Goal: Task Accomplishment & Management: Use online tool/utility

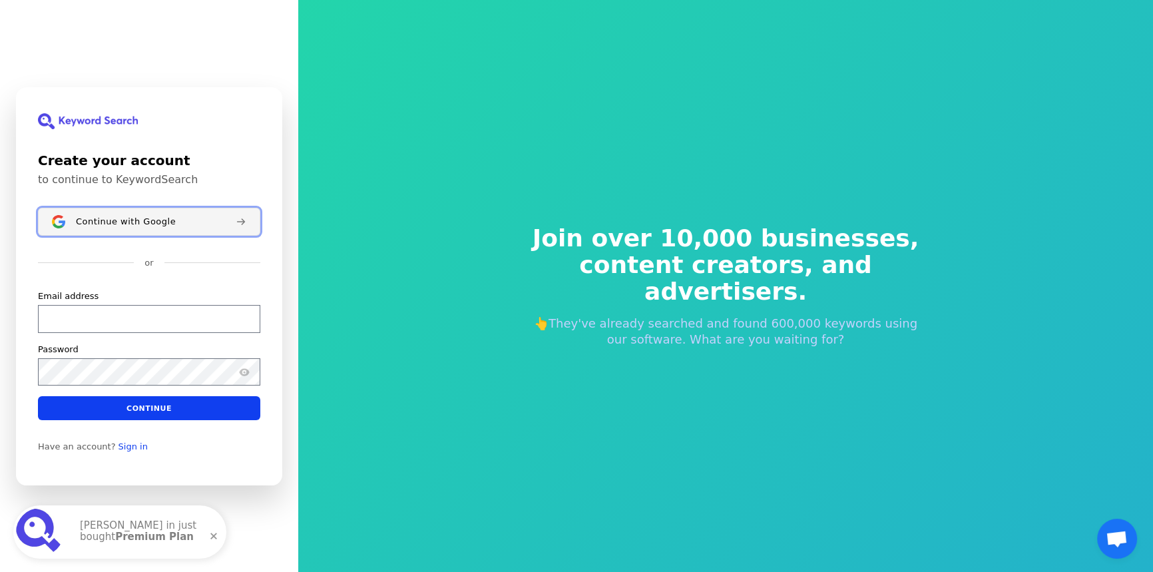
click at [186, 226] on div "Continue with Google" at bounding box center [150, 221] width 149 height 11
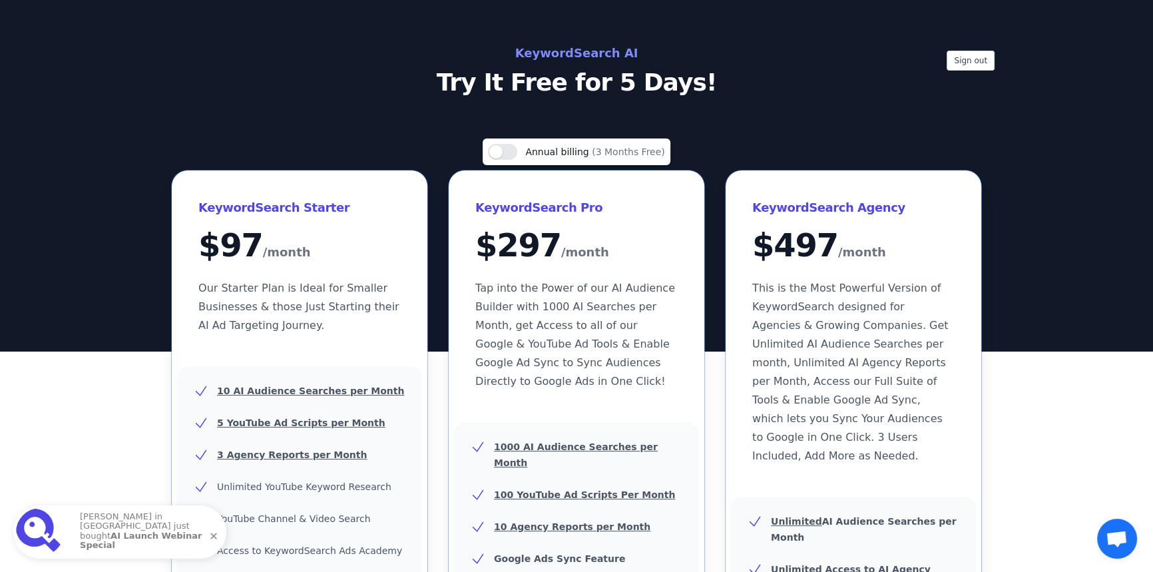
click at [583, 52] on h2 "KeywordSearch AI" at bounding box center [576, 53] width 597 height 21
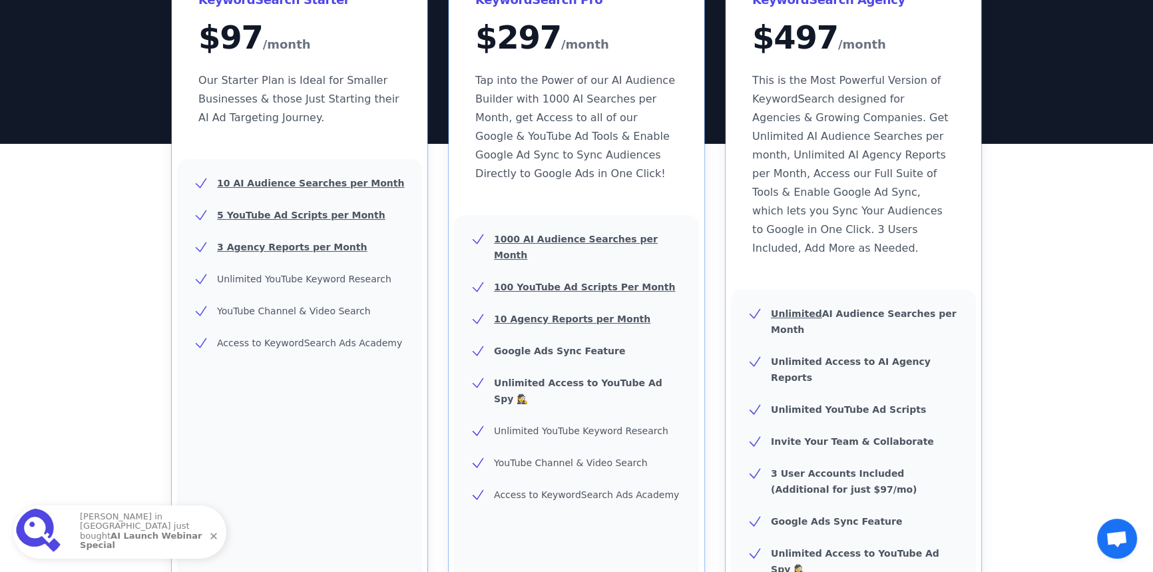
scroll to position [423, 0]
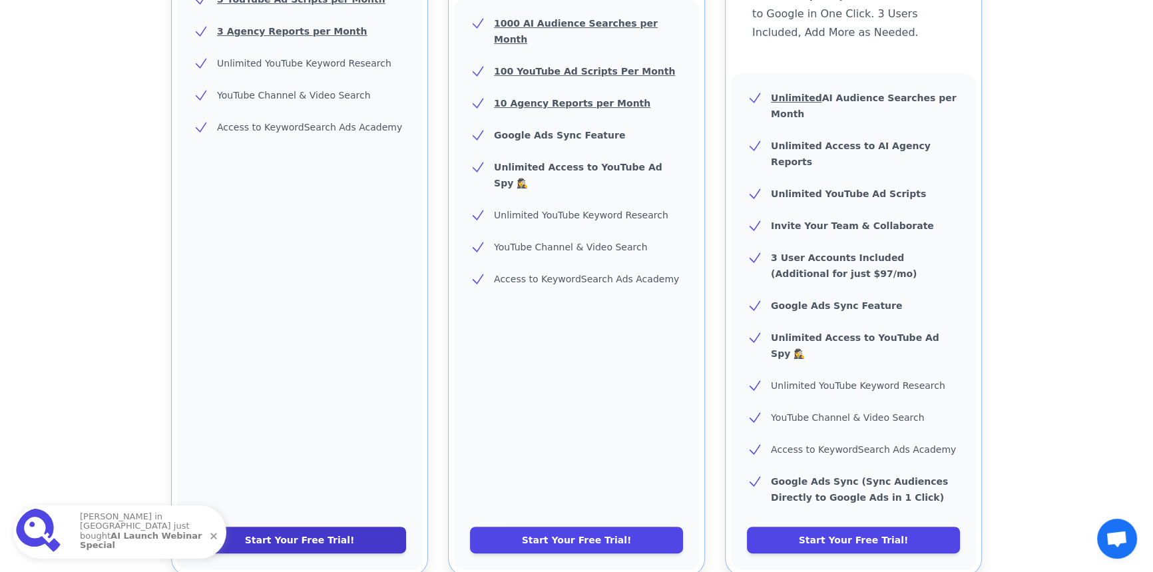
click at [295, 527] on link "Start Your Free Trial!" at bounding box center [299, 540] width 213 height 27
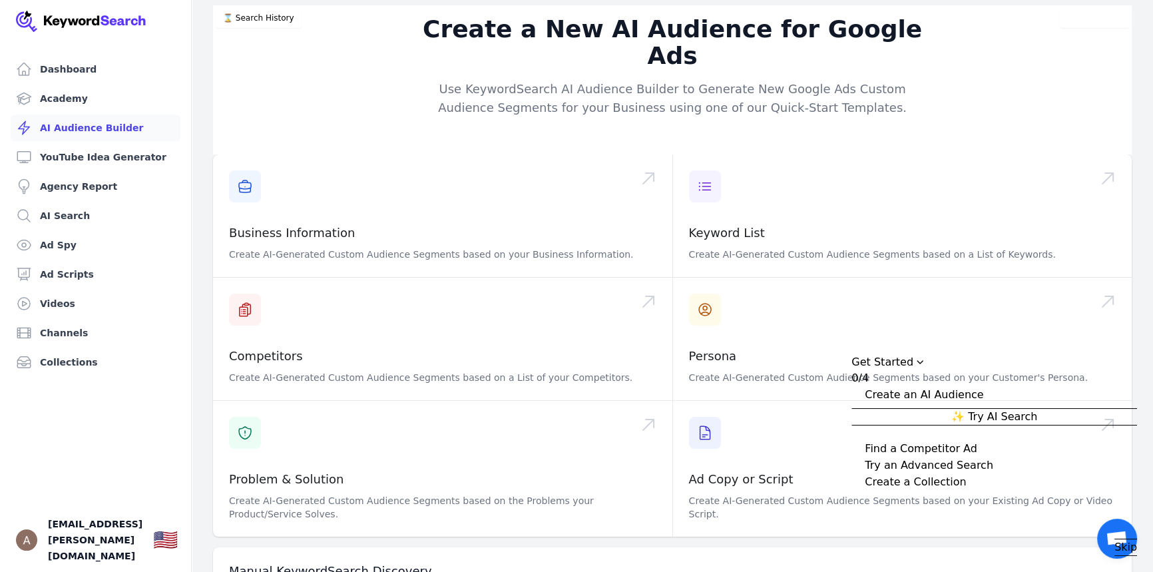
click at [865, 447] on div "Expand Checklist" at bounding box center [858, 447] width 13 height 13
click at [865, 409] on div "Collapse Checklist" at bounding box center [858, 410] width 13 height 13
click at [997, 433] on button "Try Ad Spy" at bounding box center [995, 433] width 286 height 17
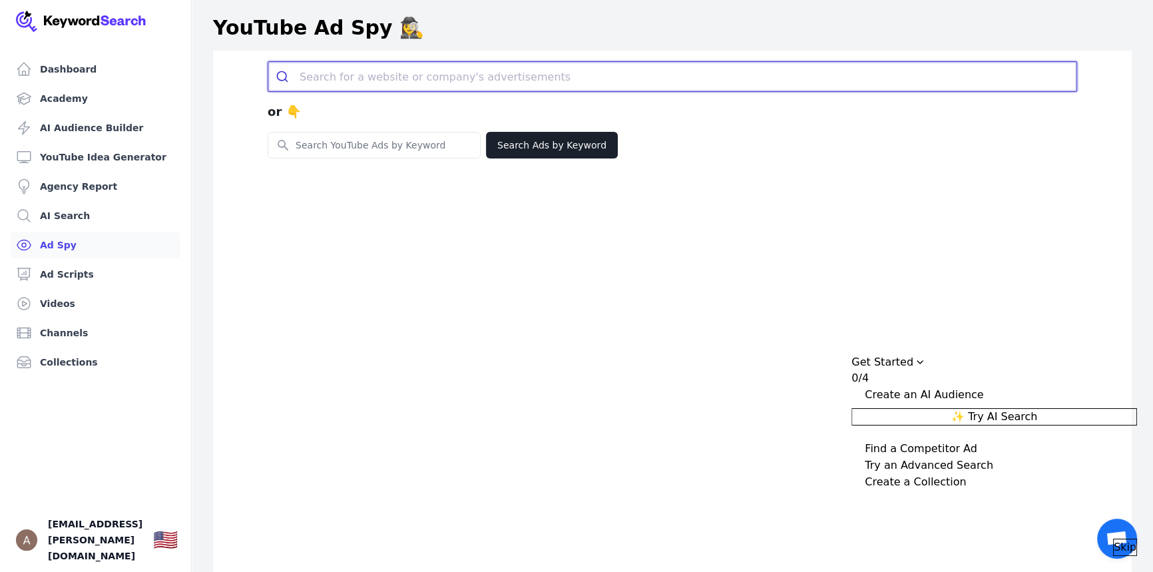
click at [388, 73] on input "search" at bounding box center [688, 76] width 777 height 29
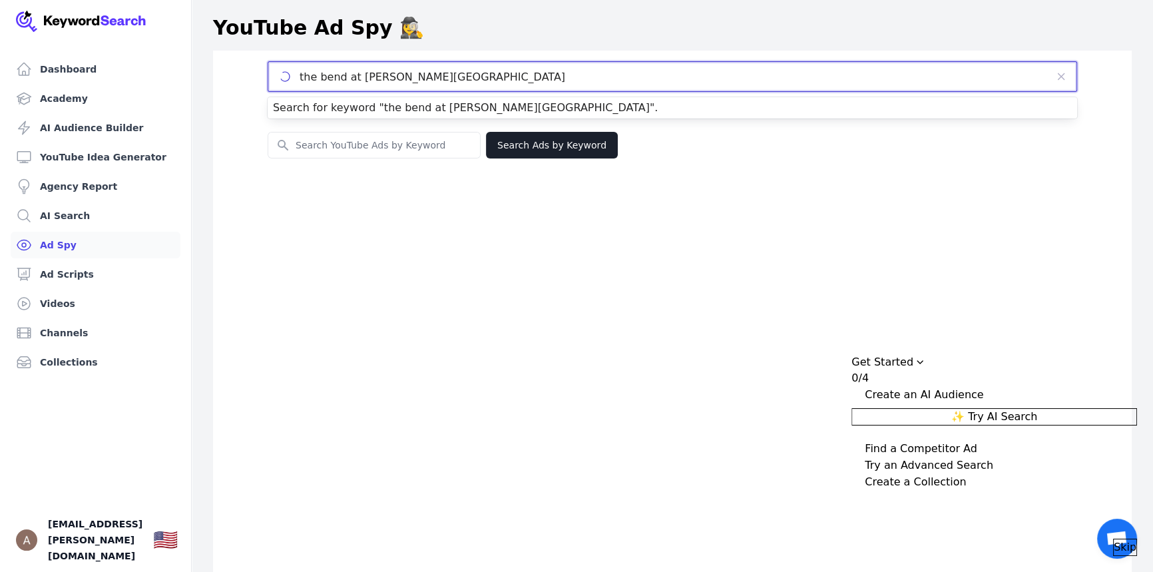
type input "the bend at [PERSON_NAME][GEOGRAPHIC_DATA]"
click at [0, 0] on button "submit" at bounding box center [0, 0] width 0 height 0
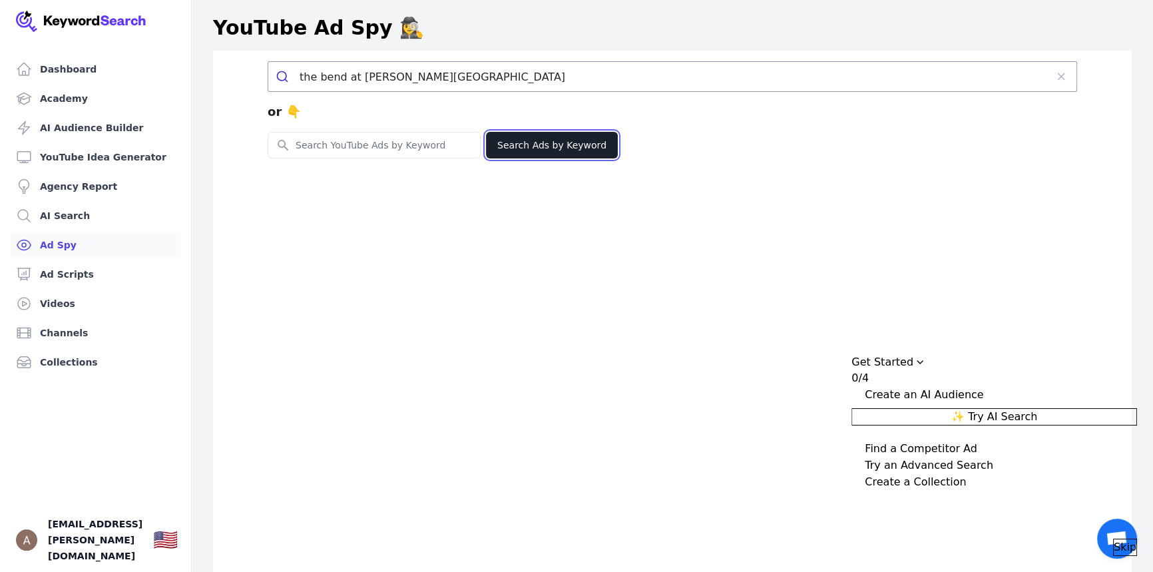
click at [568, 142] on button "Search Ads by Keyword" at bounding box center [552, 145] width 132 height 27
click at [582, 276] on div "the bend at pettit creek or 👇 Search for YouTube Keywords Search Ads by Keyword" at bounding box center [672, 337] width 919 height 572
click at [504, 151] on button "Search Ads by Keyword" at bounding box center [552, 145] width 132 height 27
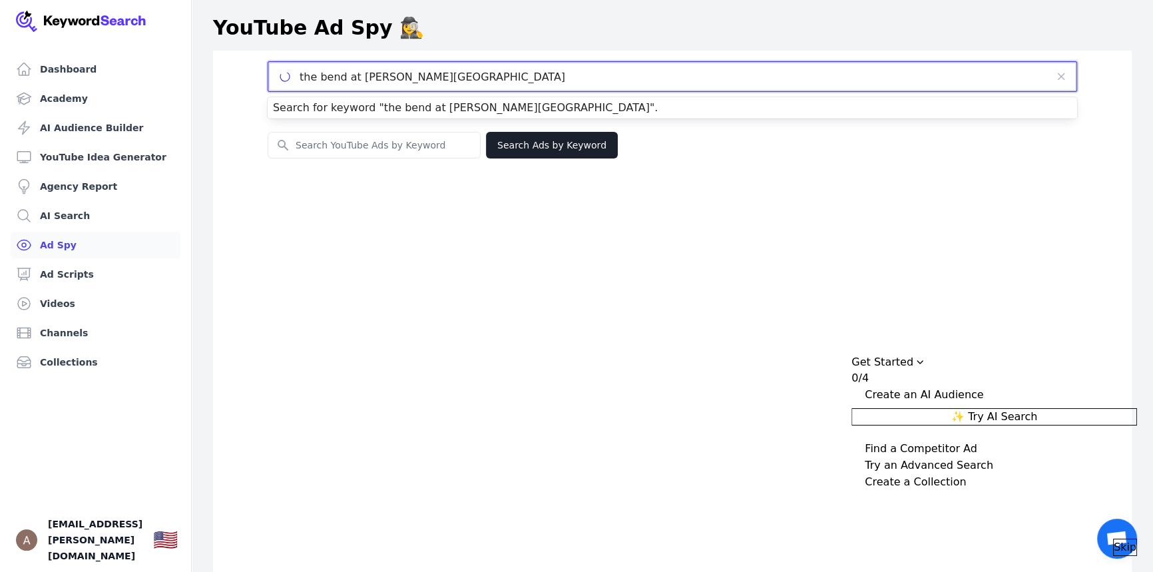
drag, startPoint x: 421, startPoint y: 73, endPoint x: 258, endPoint y: 78, distance: 163.2
click at [258, 77] on div "the bend at pettit creek or 👇 Search for YouTube Keywords Search Ads by Keyword" at bounding box center [672, 109] width 852 height 97
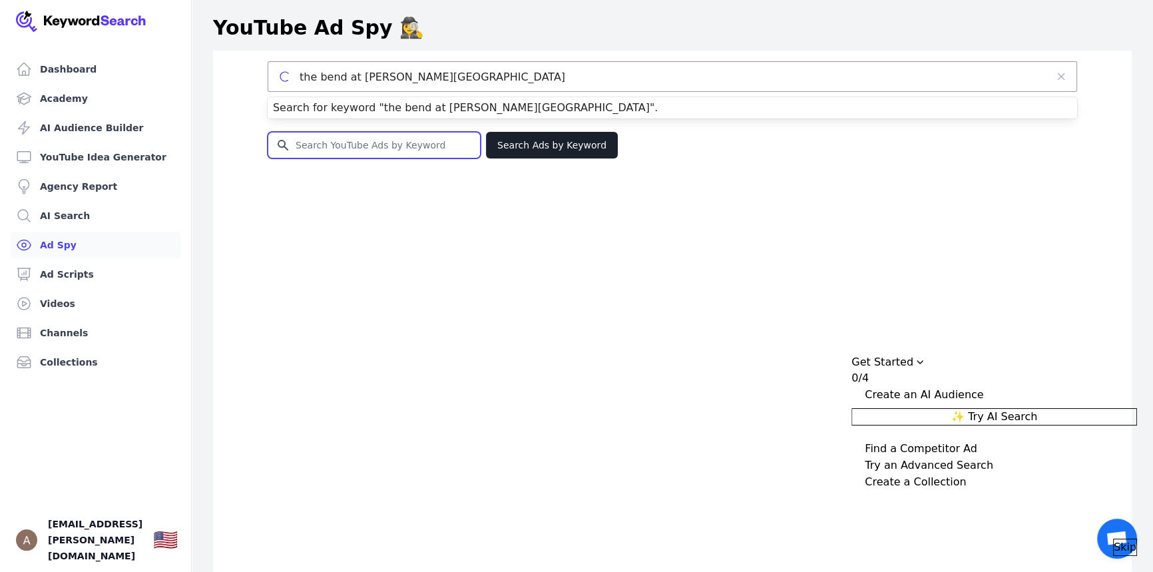
click at [351, 145] on input "Search for YouTube Keywords" at bounding box center [374, 145] width 212 height 25
paste input "the bend at pettit creek"
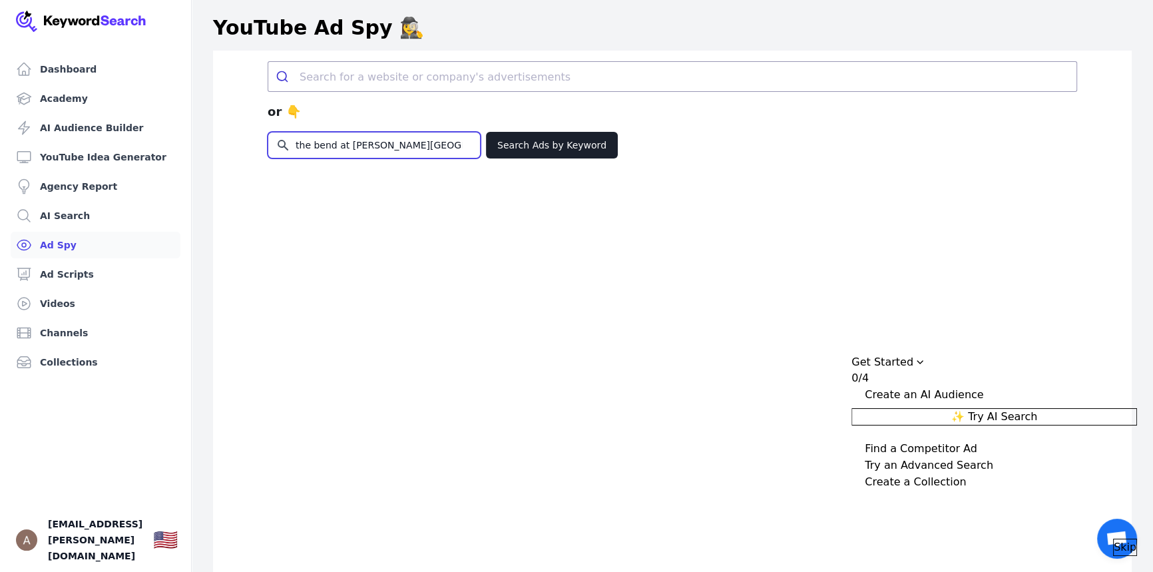
type input "the bend at pettit creek"
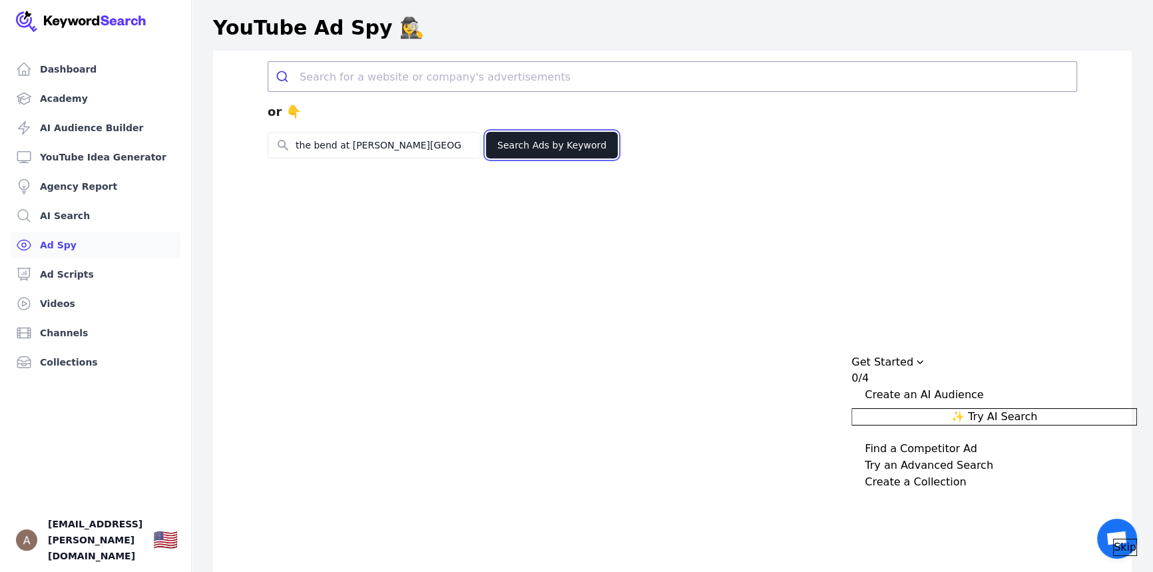
click at [541, 150] on button "Search Ads by Keyword" at bounding box center [552, 145] width 132 height 27
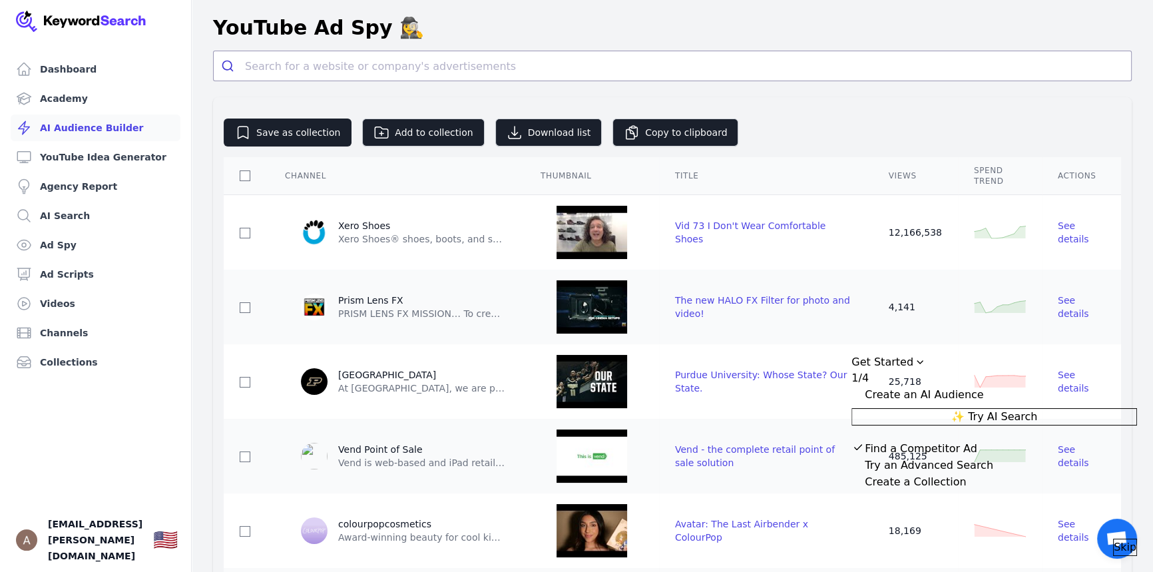
click at [110, 127] on link "AI Audience Builder" at bounding box center [96, 128] width 170 height 27
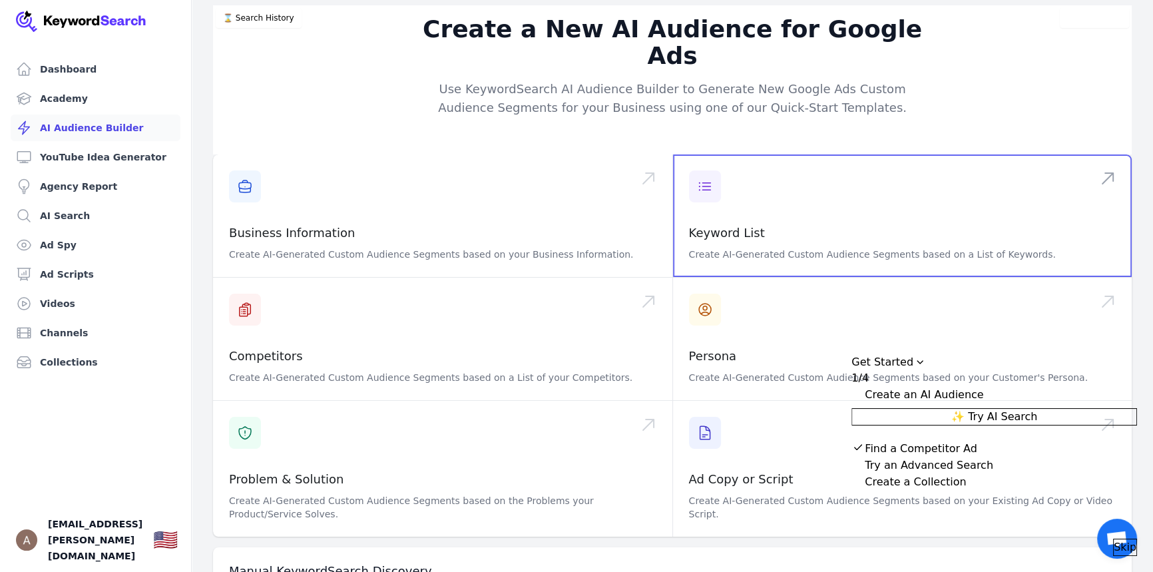
click at [704, 154] on span at bounding box center [902, 215] width 459 height 123
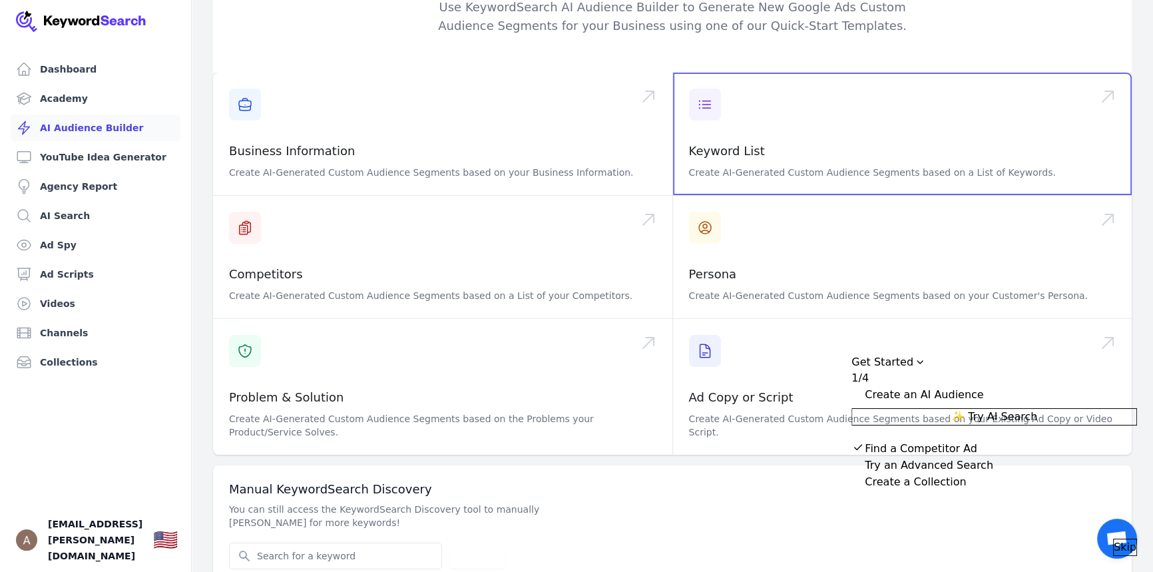
scroll to position [89, 0]
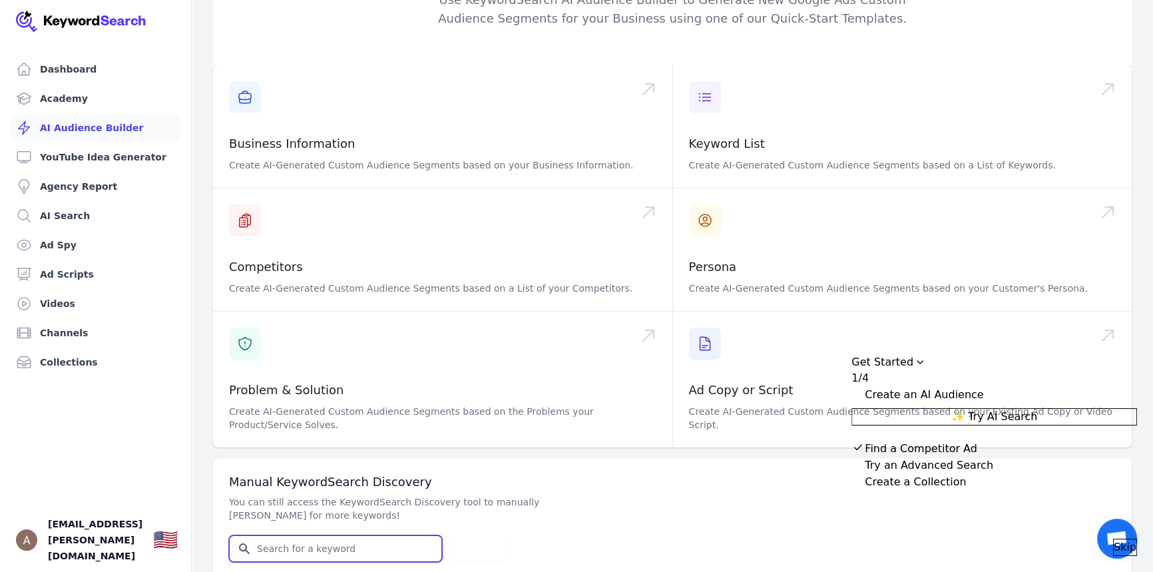
click at [393, 536] on input "Search for YouTube Keywords" at bounding box center [336, 548] width 212 height 25
type input "the bend at pettit creek"
click at [1119, 539] on span "Skip" at bounding box center [1125, 547] width 23 height 16
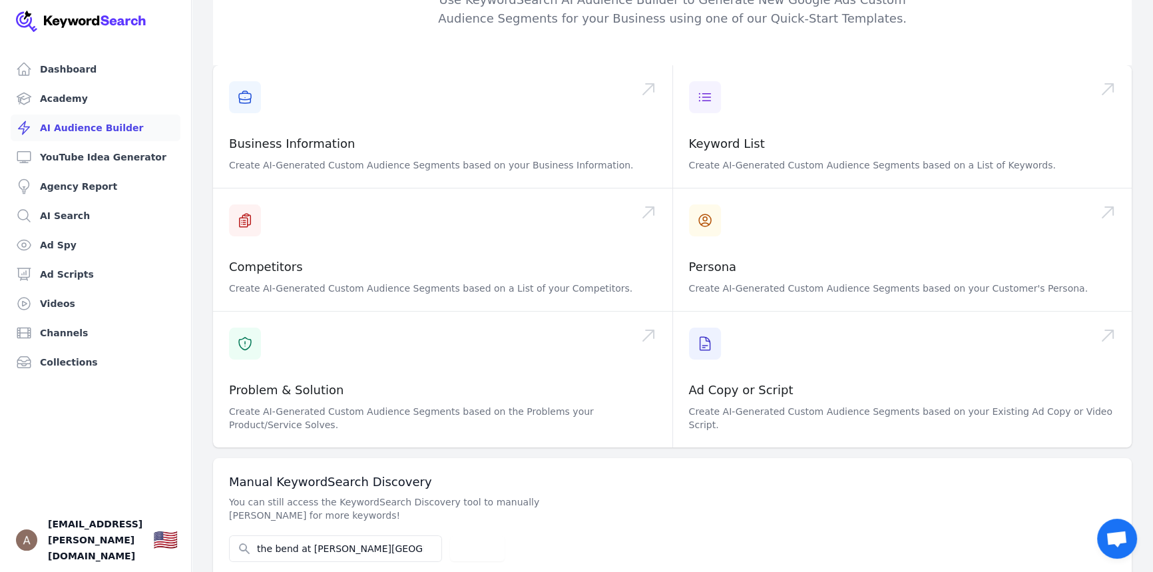
click at [842, 491] on div "Manual KeywordSearch Discovery You can still access the KeywordSearch Discovery…" at bounding box center [672, 518] width 919 height 120
click at [1039, 477] on div "Manual KeywordSearch Discovery You can still access the KeywordSearch Discovery…" at bounding box center [672, 518] width 919 height 120
click at [566, 498] on div "Manual KeywordSearch Discovery You can still access the KeywordSearch Discovery…" at bounding box center [672, 518] width 919 height 120
click at [384, 536] on input "the bend at pettit creek" at bounding box center [336, 548] width 212 height 25
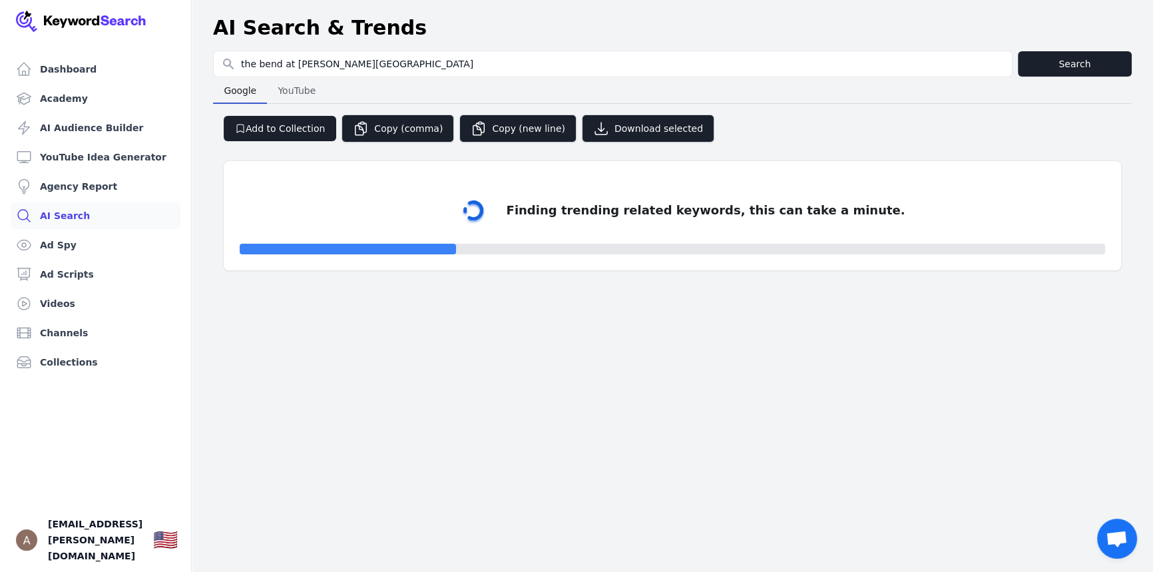
select select "50"
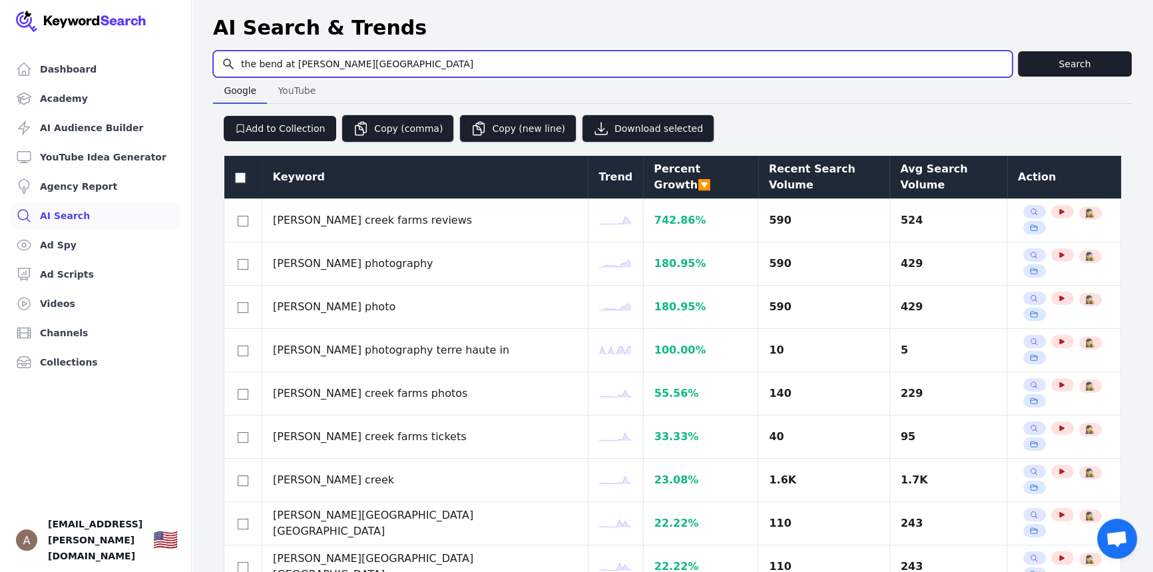
drag, startPoint x: 358, startPoint y: 63, endPoint x: 211, endPoint y: 65, distance: 147.2
type input "[PERSON_NAME] Homes [PERSON_NAME][GEOGRAPHIC_DATA]"
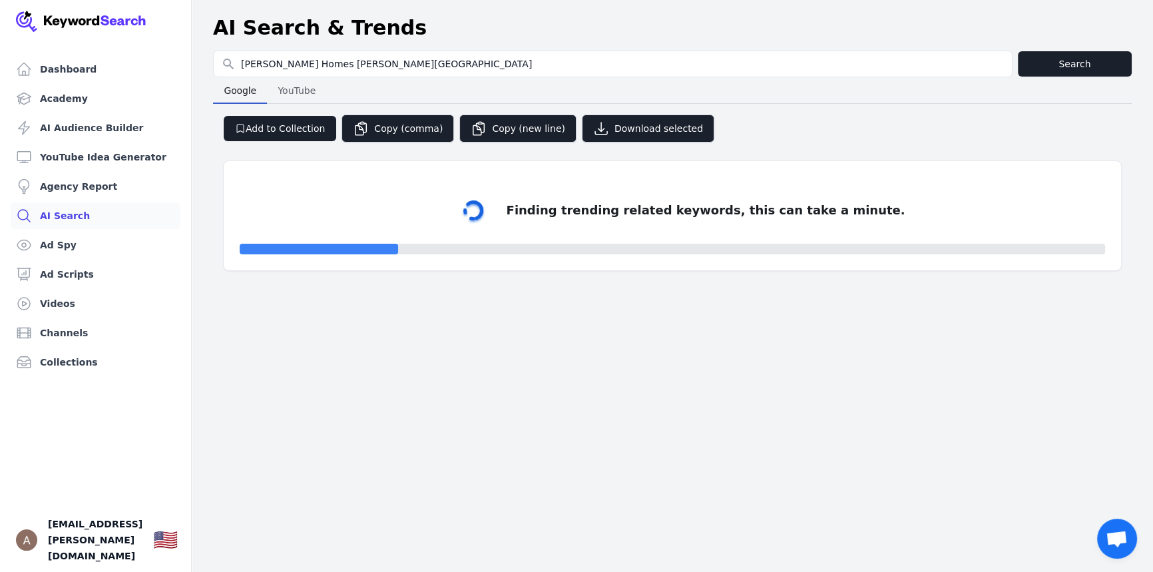
select select "50"
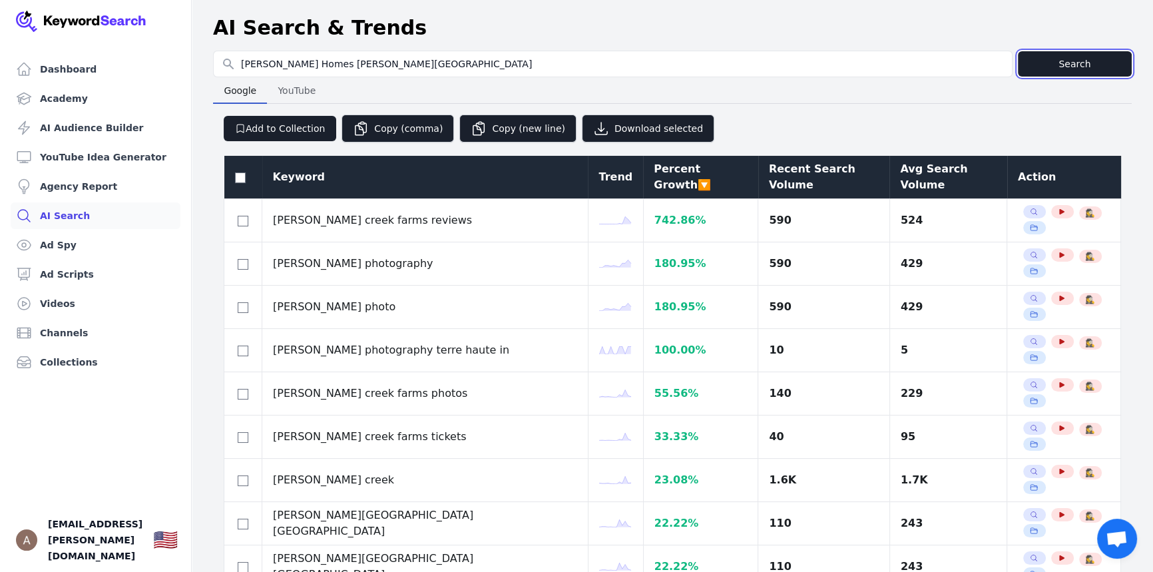
click at [1051, 61] on button "Search" at bounding box center [1075, 63] width 114 height 25
click at [920, 116] on div "Add to Collection Copy (comma) Copy (new line) Download selected" at bounding box center [672, 123] width 919 height 39
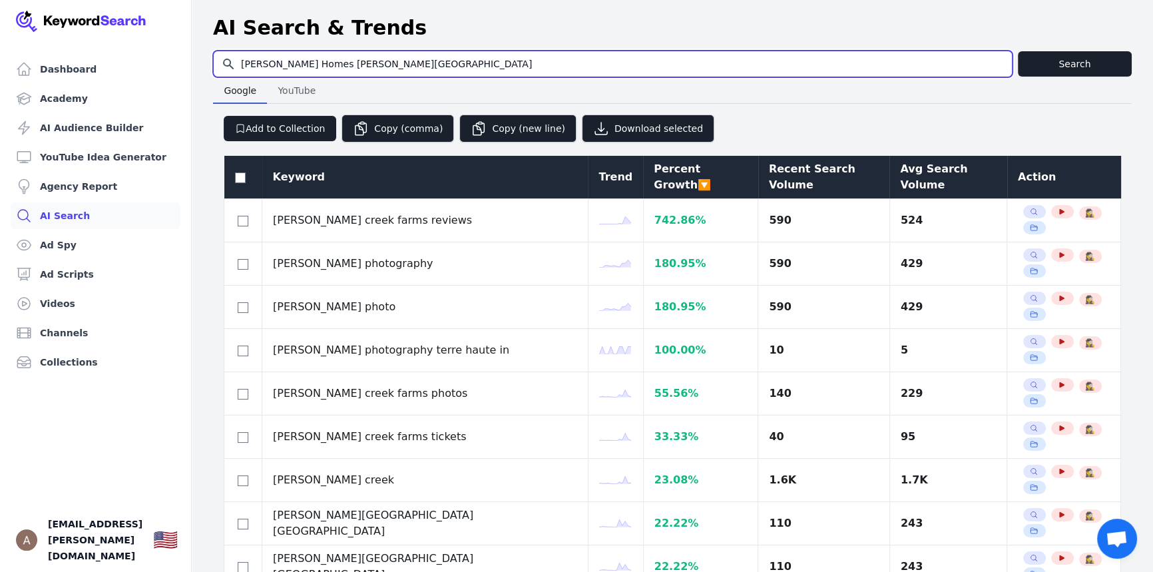
click at [551, 57] on input "[PERSON_NAME] Homes [PERSON_NAME][GEOGRAPHIC_DATA]" at bounding box center [613, 63] width 798 height 25
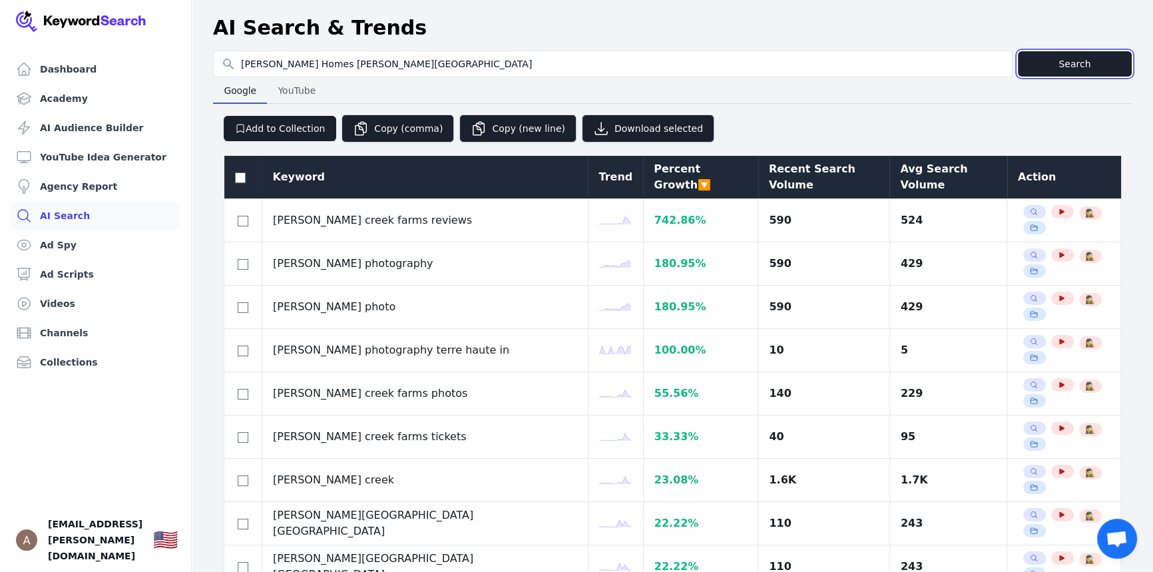
click at [1106, 58] on button "Search" at bounding box center [1075, 63] width 114 height 25
click at [1079, 61] on button "Search" at bounding box center [1075, 63] width 114 height 25
click at [299, 126] on button "Add to Collection" at bounding box center [280, 128] width 113 height 25
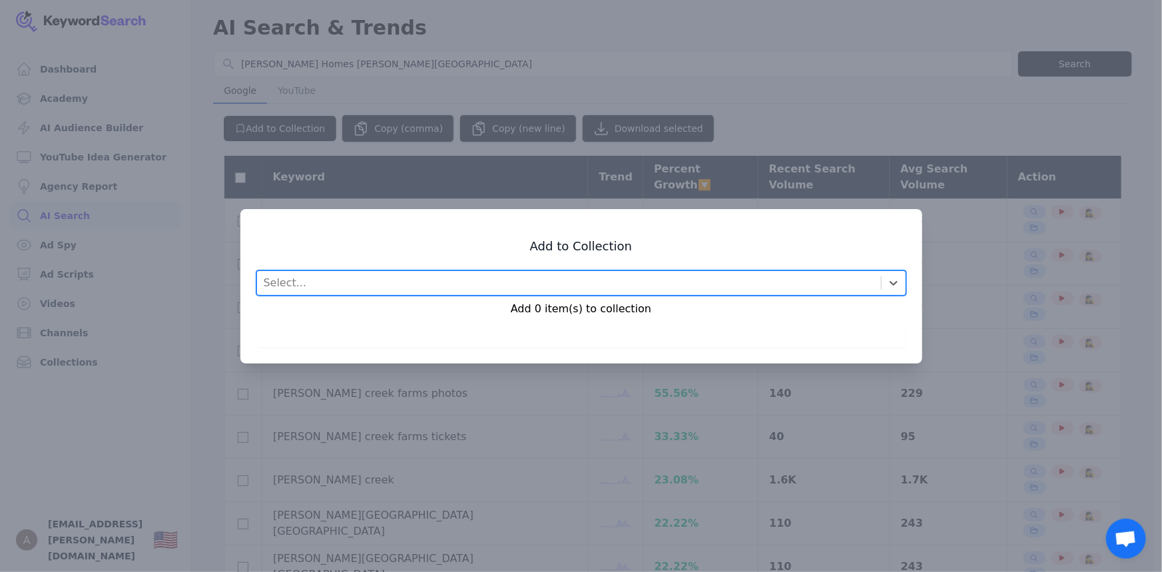
click at [838, 101] on div at bounding box center [581, 286] width 1162 height 572
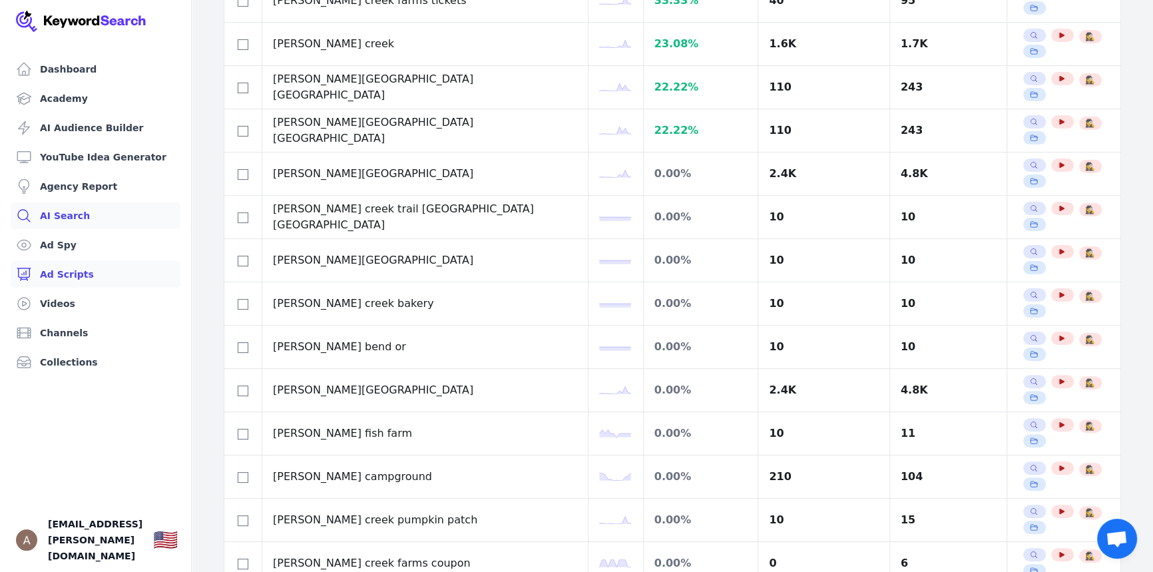
scroll to position [233, 0]
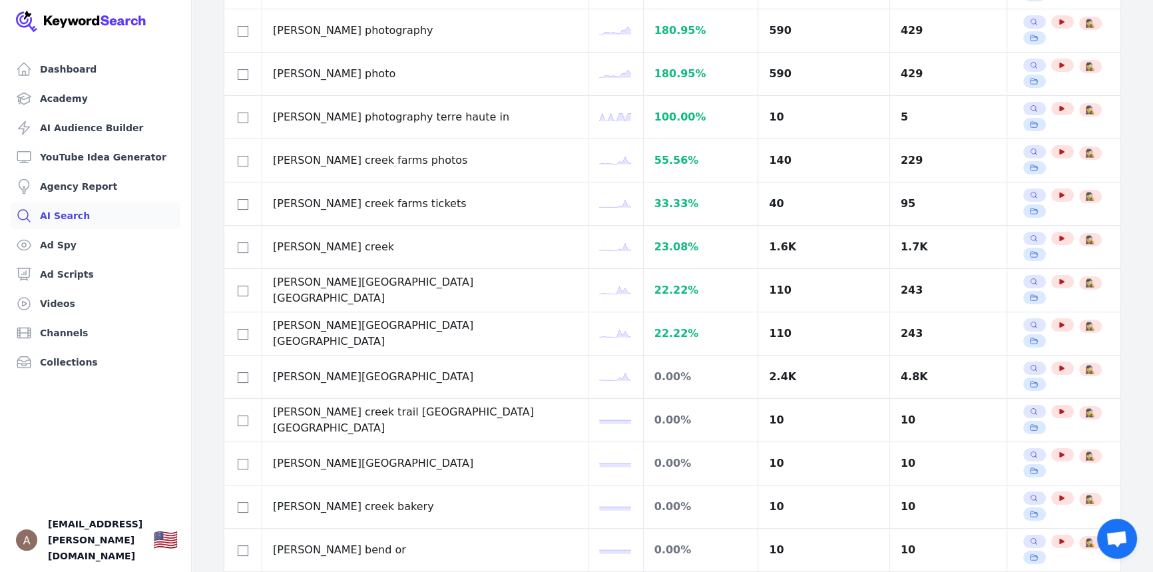
click at [88, 218] on link "AI Search" at bounding box center [96, 215] width 170 height 27
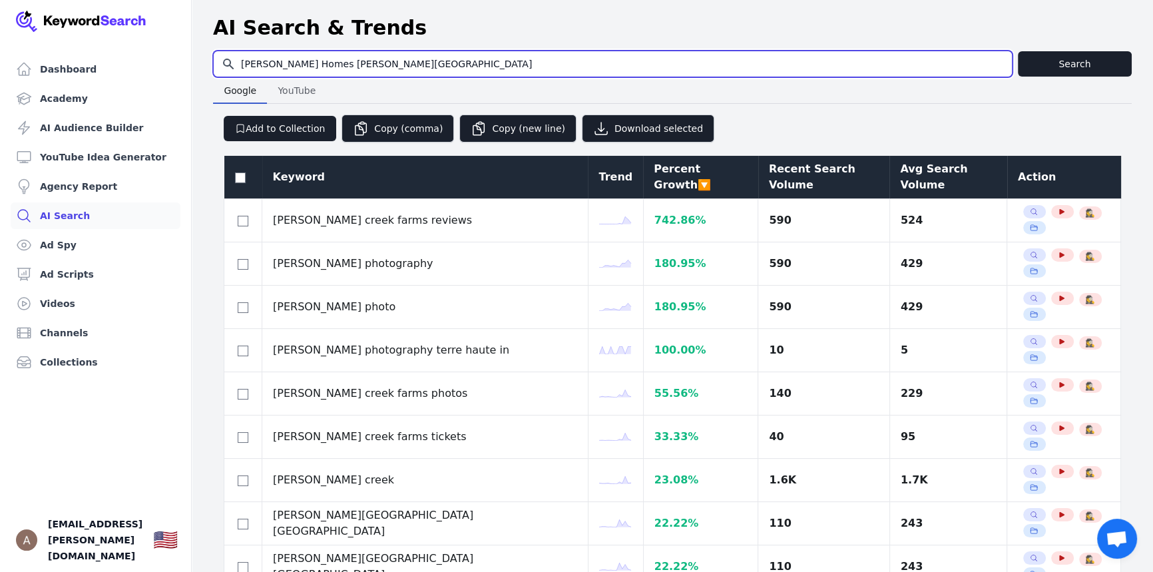
click at [413, 73] on input "[PERSON_NAME] Homes [PERSON_NAME][GEOGRAPHIC_DATA]" at bounding box center [613, 63] width 798 height 25
drag, startPoint x: 381, startPoint y: 75, endPoint x: 214, endPoint y: 113, distance: 170.7
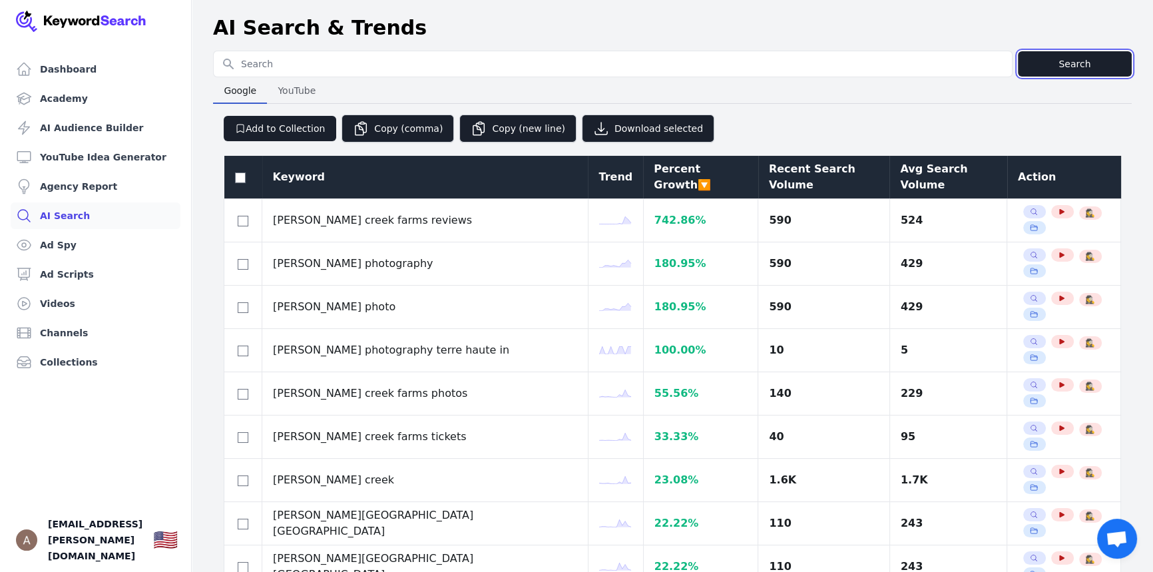
click at [1029, 71] on button "Search" at bounding box center [1075, 63] width 114 height 25
type input "[PERSON_NAME] Homes [PERSON_NAME][GEOGRAPHIC_DATA]"
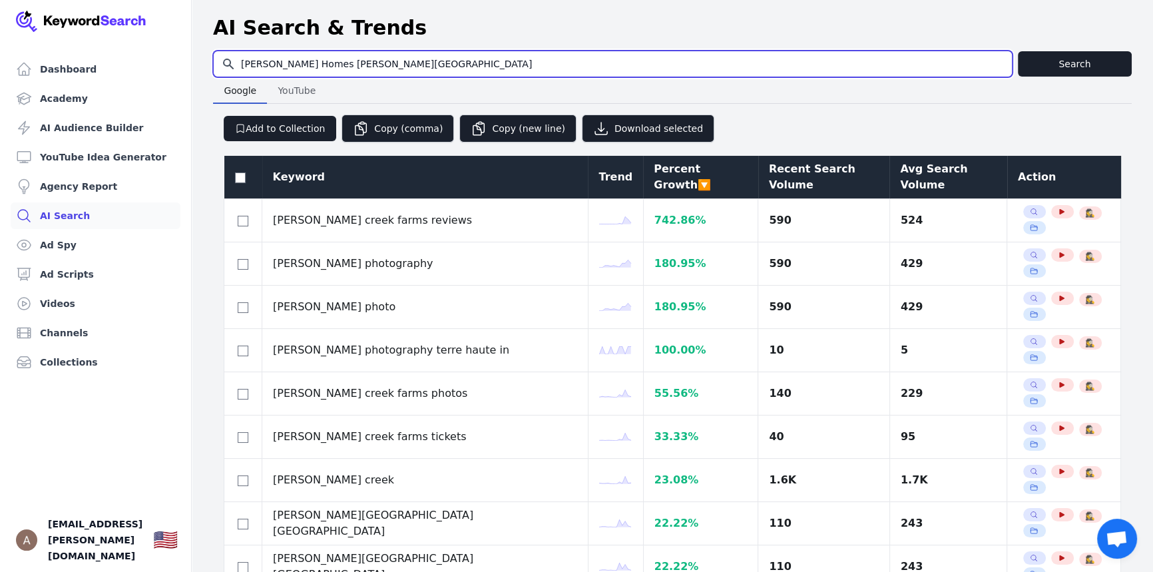
click at [378, 59] on input "[PERSON_NAME] Homes [PERSON_NAME][GEOGRAPHIC_DATA]" at bounding box center [613, 63] width 798 height 25
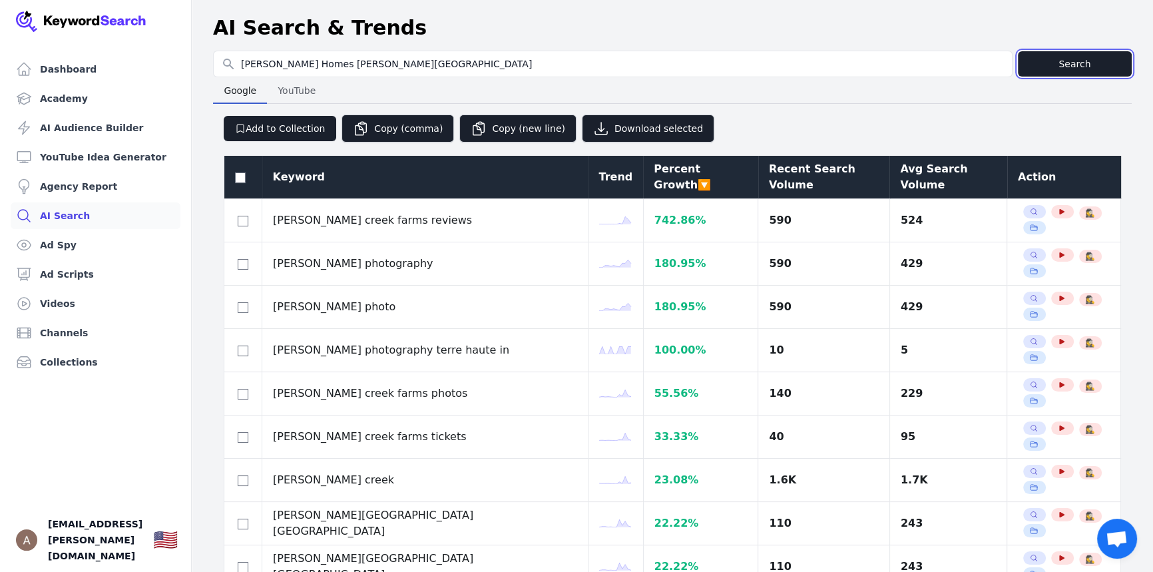
click at [1057, 63] on button "Search" at bounding box center [1075, 63] width 114 height 25
click at [280, 81] on span "YouTube" at bounding box center [296, 90] width 49 height 19
select select "50"
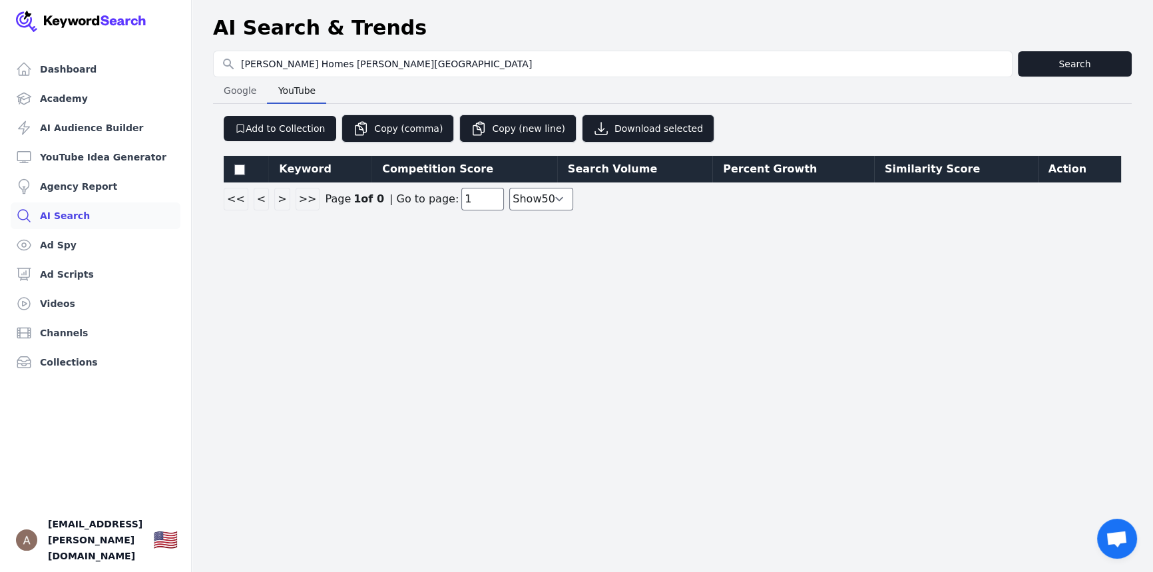
click at [236, 81] on span "Google" at bounding box center [239, 90] width 43 height 19
select select "50"
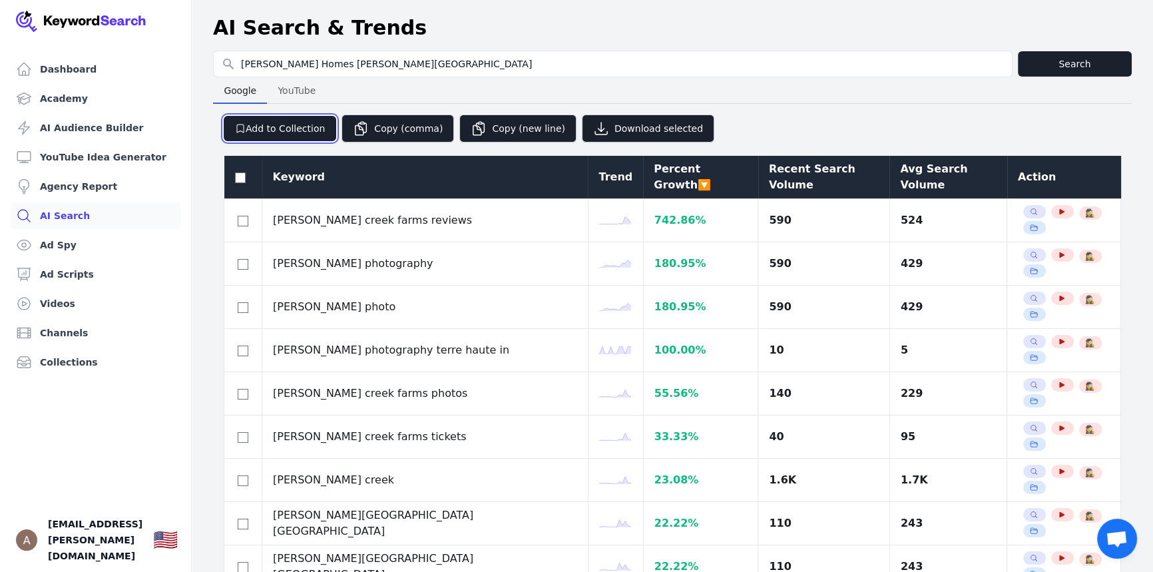
click at [249, 124] on button "Add to Collection" at bounding box center [280, 128] width 113 height 25
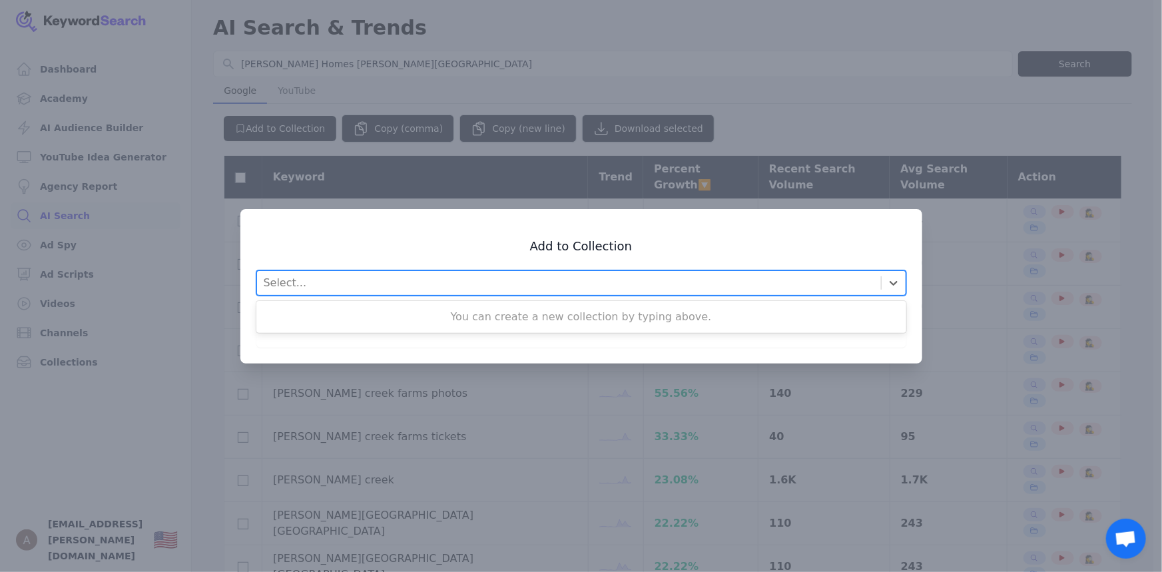
click at [306, 281] on div "Select..." at bounding box center [569, 283] width 624 height 24
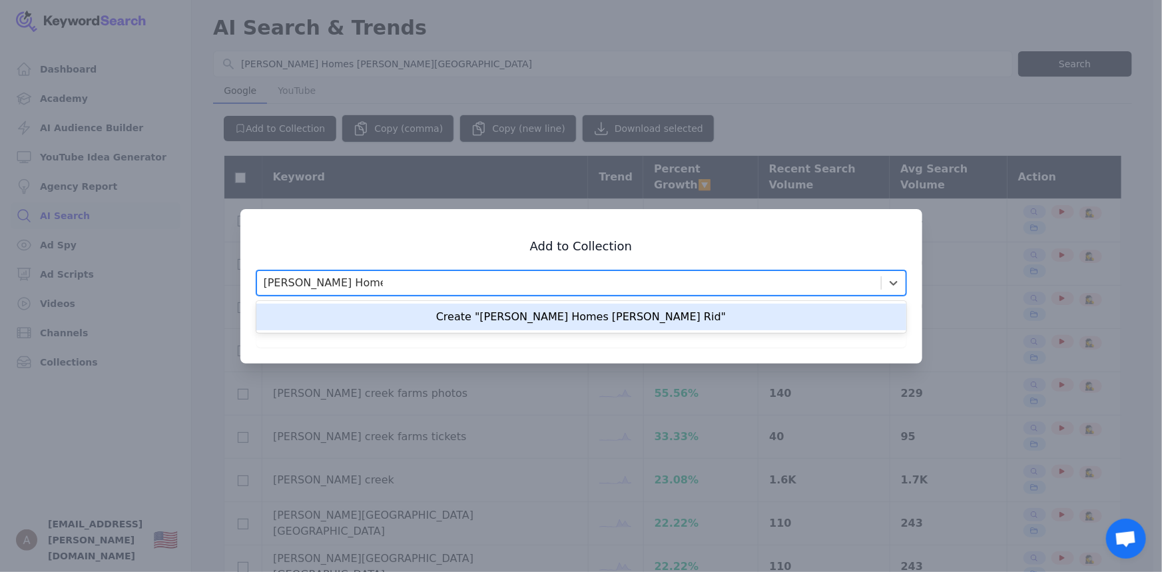
type input "[PERSON_NAME] Homes [PERSON_NAME][GEOGRAPHIC_DATA]"
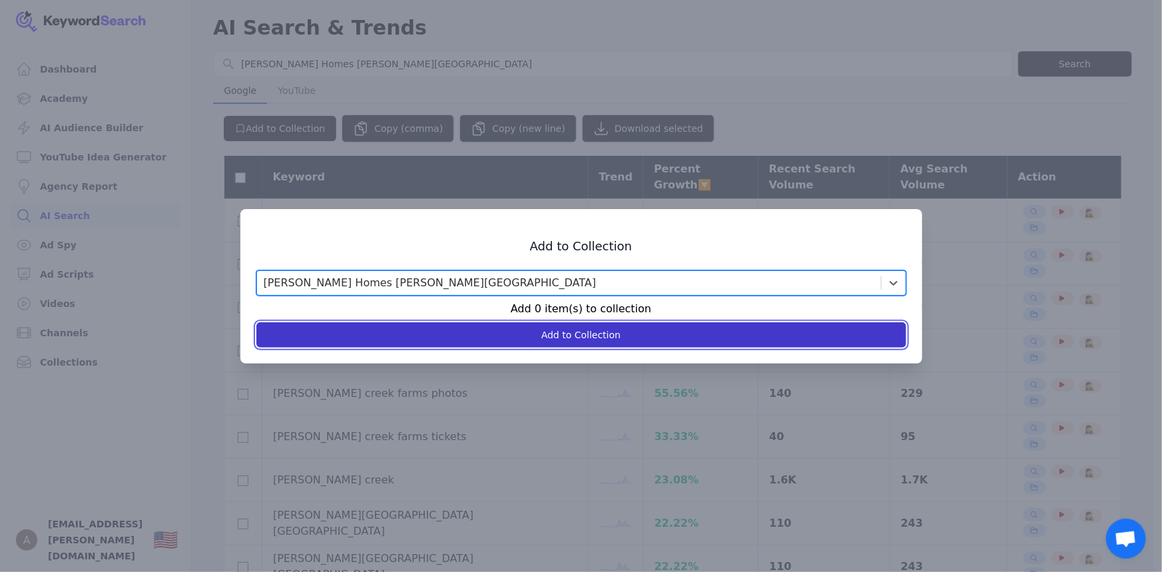
click at [599, 338] on button "Add to Collection" at bounding box center [581, 334] width 650 height 25
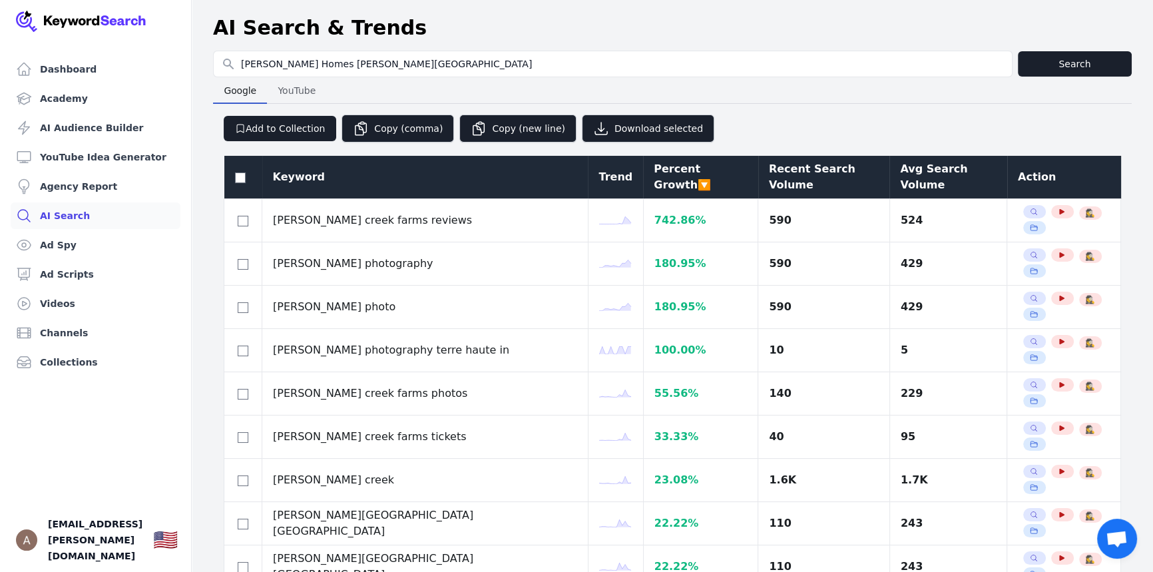
click at [73, 212] on link "AI Search" at bounding box center [96, 215] width 170 height 27
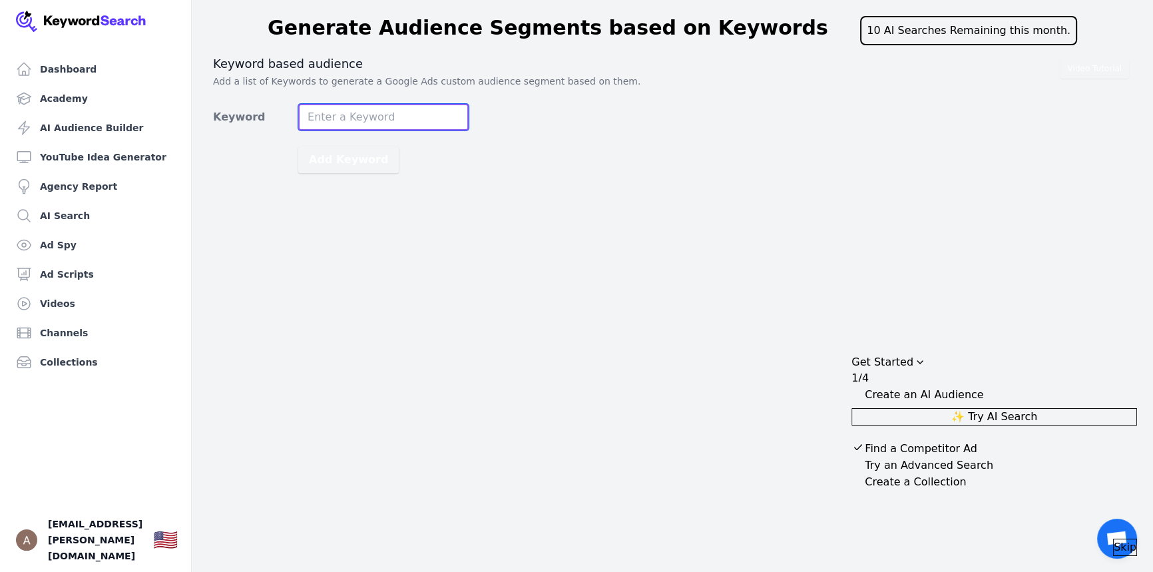
click at [360, 120] on input "Keyword" at bounding box center [383, 117] width 170 height 27
type input "Homes for Rent in [GEOGRAPHIC_DATA], [GEOGRAPHIC_DATA]"
click at [651, 144] on div "Video Tutorial Keyword based audience Add a list of Keywords to generate a Goog…" at bounding box center [672, 114] width 919 height 117
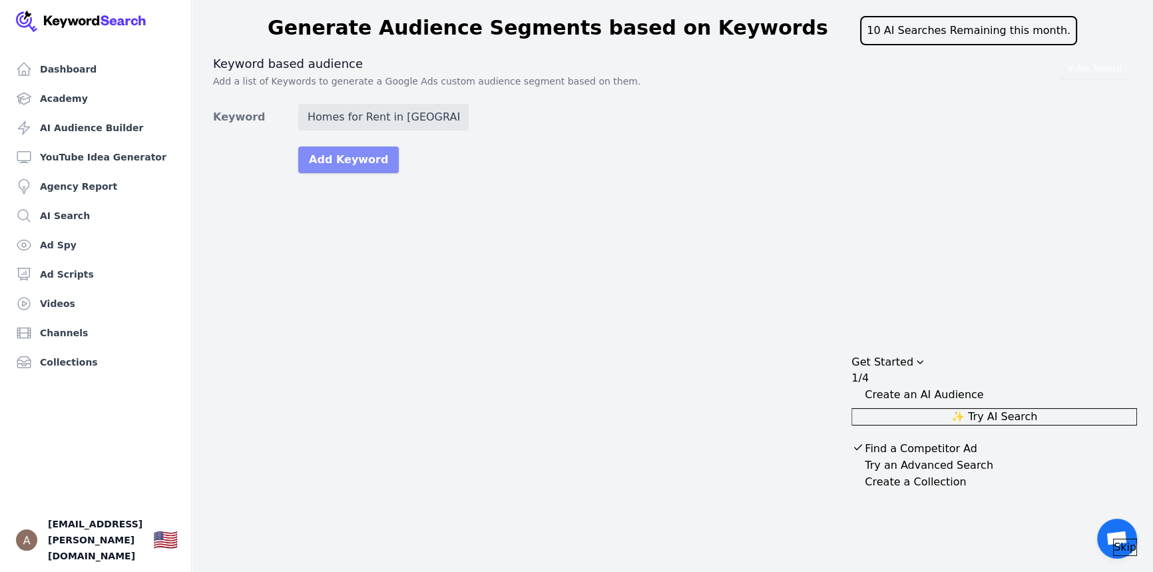
click at [363, 161] on button "Add Keyword" at bounding box center [348, 159] width 101 height 27
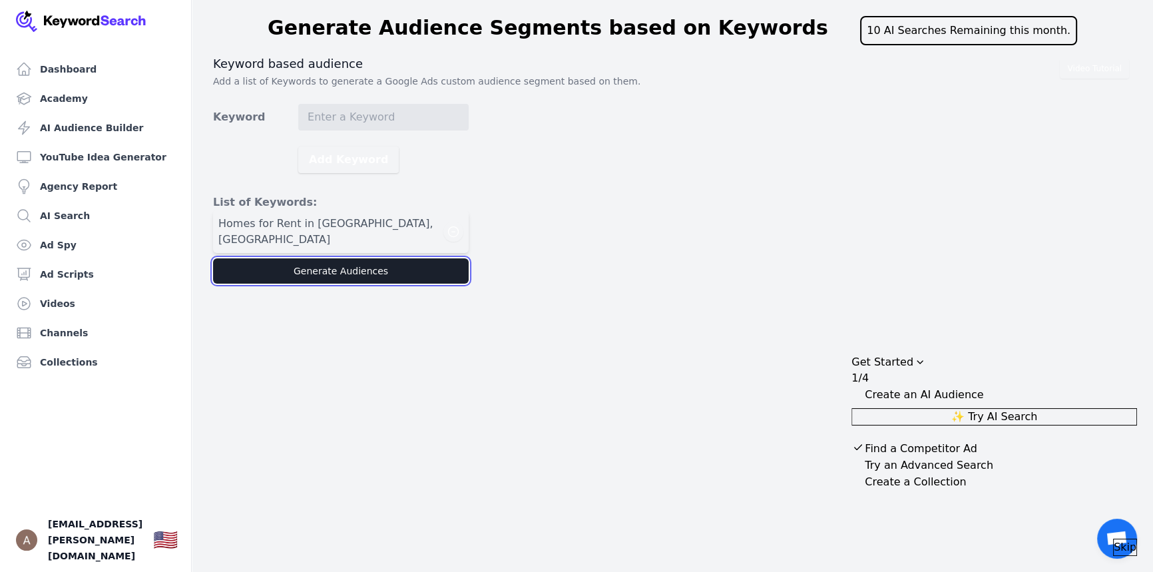
click at [353, 258] on button "Generate Audiences" at bounding box center [341, 270] width 256 height 25
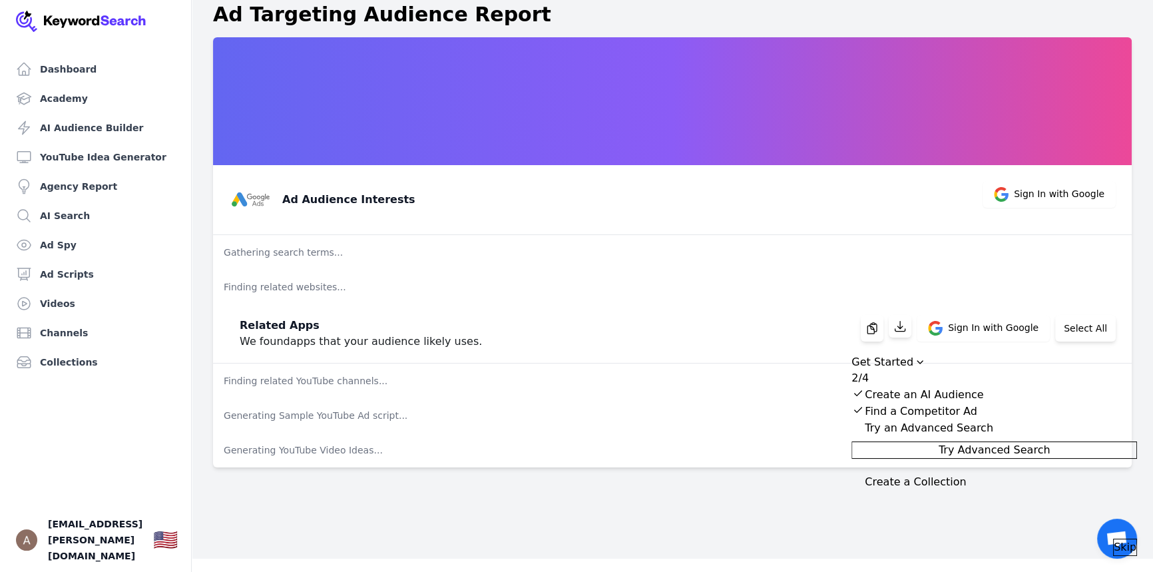
scroll to position [15, 0]
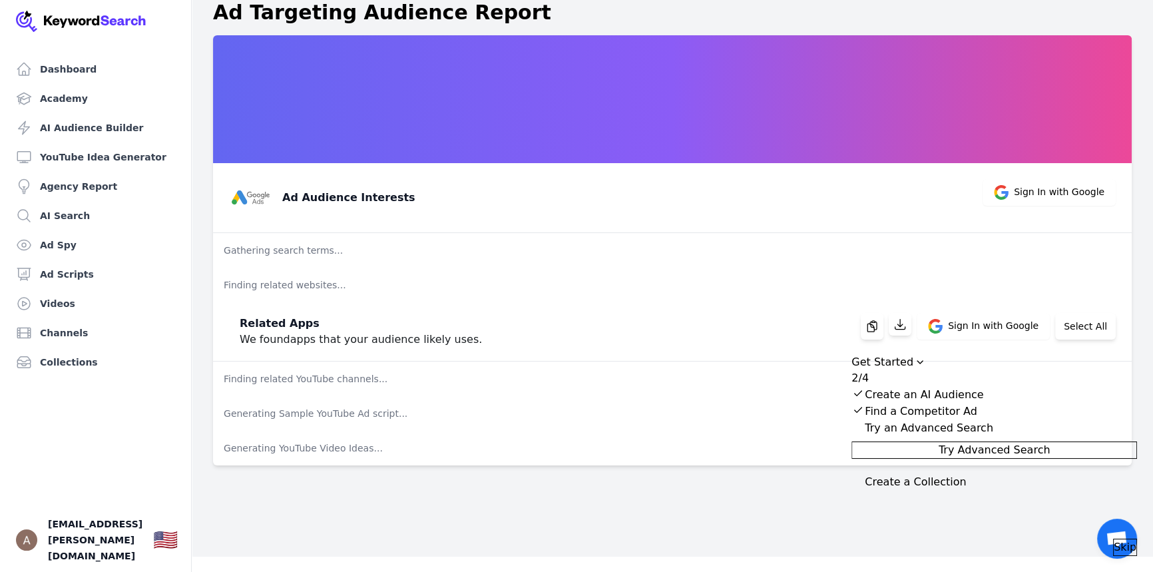
click at [1122, 539] on span "Skip" at bounding box center [1125, 547] width 23 height 16
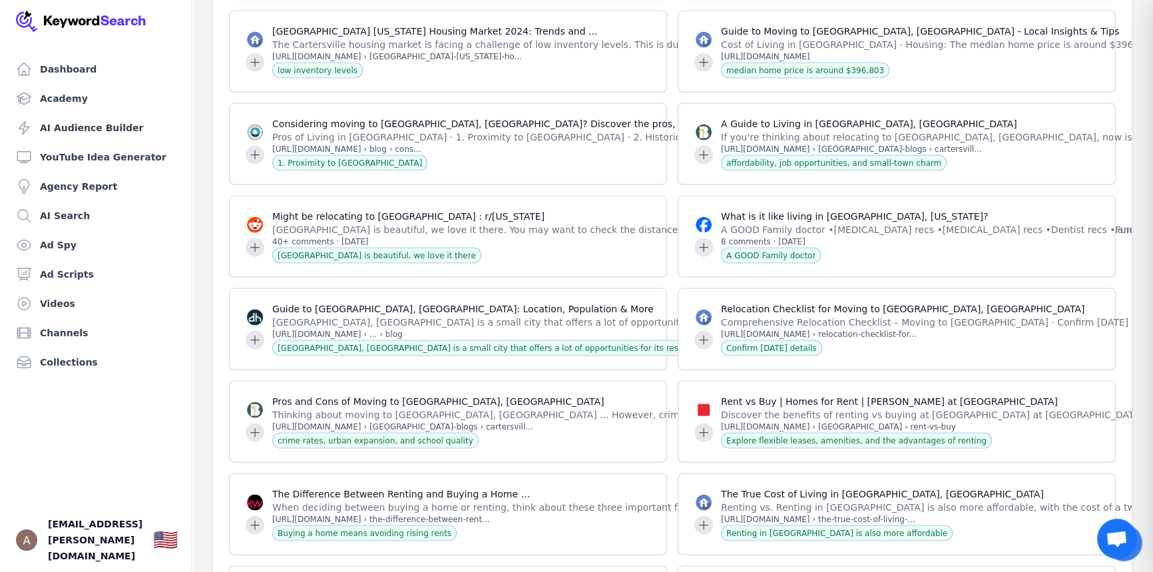
scroll to position [0, 0]
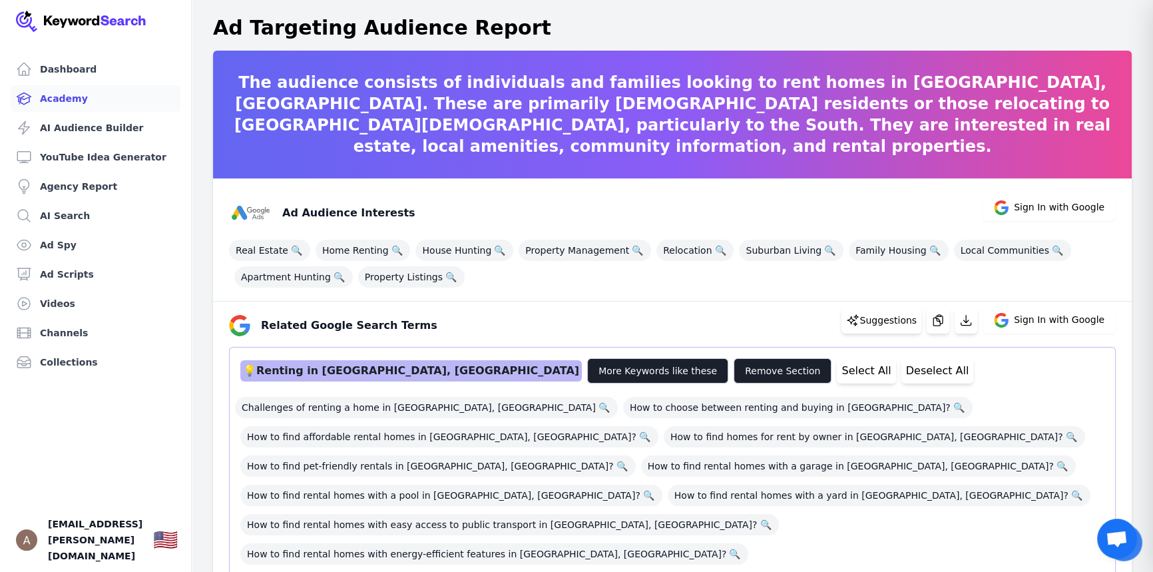
click at [129, 98] on link "Academy" at bounding box center [96, 98] width 170 height 27
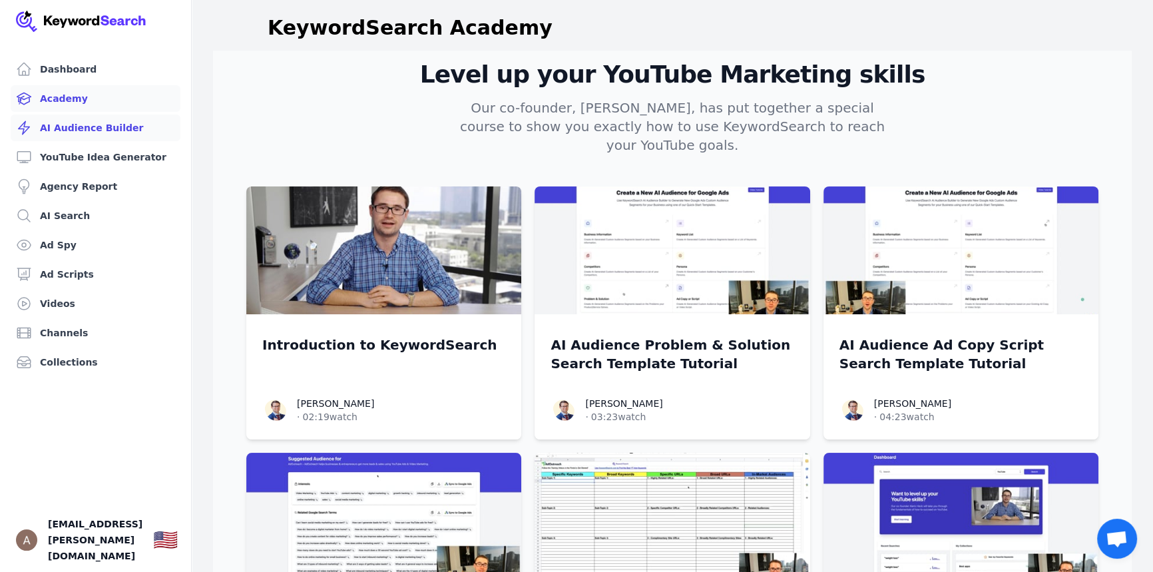
click at [121, 125] on link "AI Audience Builder" at bounding box center [96, 128] width 170 height 27
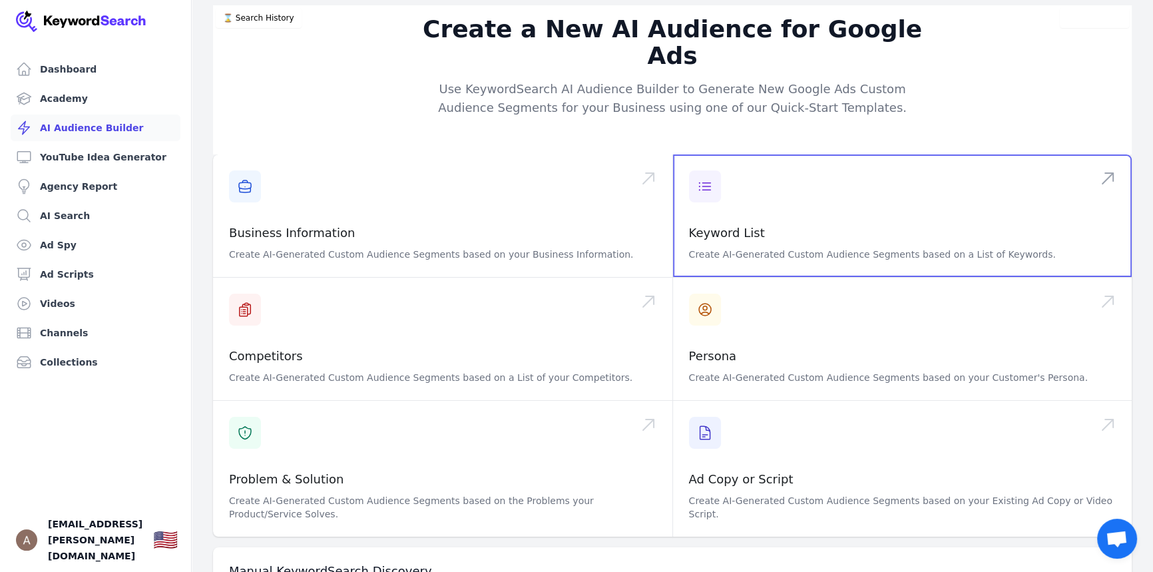
click at [726, 158] on span at bounding box center [902, 215] width 459 height 123
click at [757, 154] on span at bounding box center [902, 215] width 459 height 123
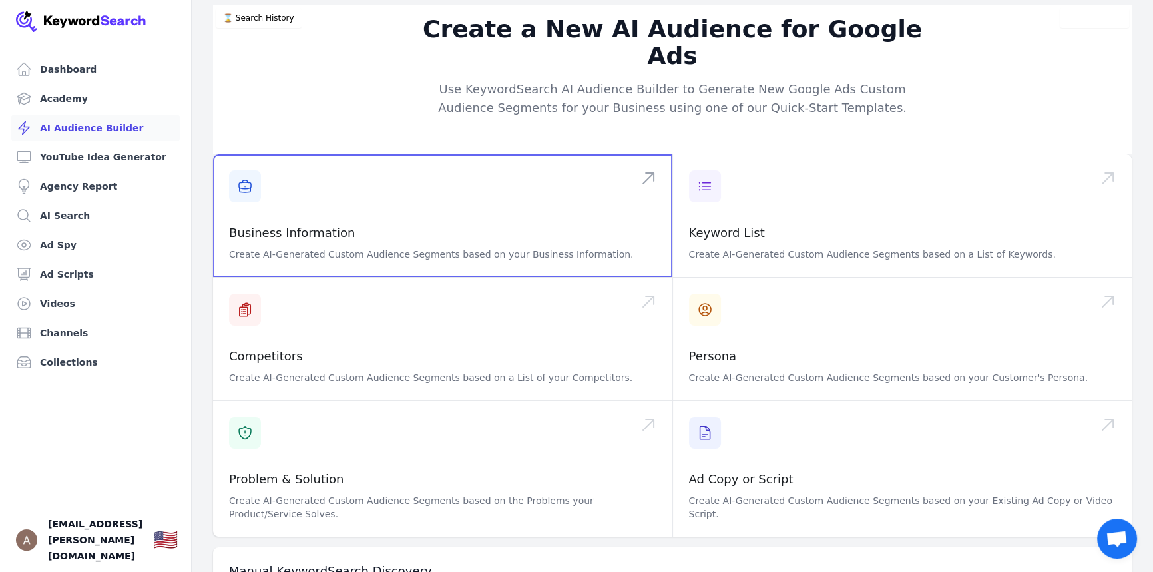
click at [419, 207] on span at bounding box center [442, 215] width 459 height 123
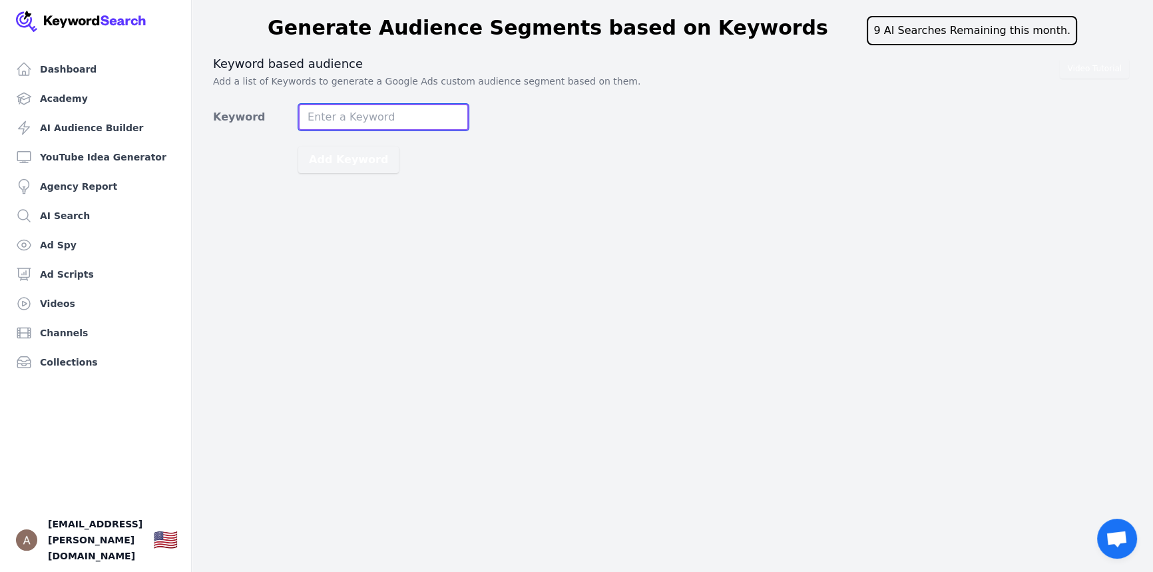
click at [344, 116] on input "Keyword" at bounding box center [383, 117] width 170 height 27
type input "[PERSON_NAME] Homes [PERSON_NAME][GEOGRAPHIC_DATA] Homes for Rent"
click at [298, 146] on button "Add Keyword" at bounding box center [348, 159] width 101 height 27
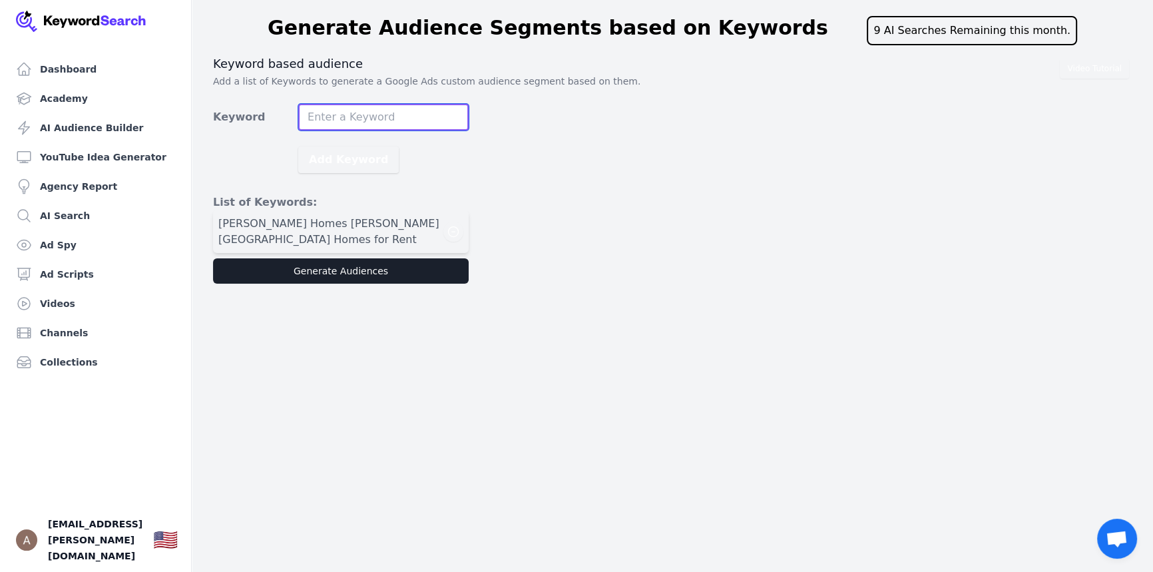
scroll to position [0, 0]
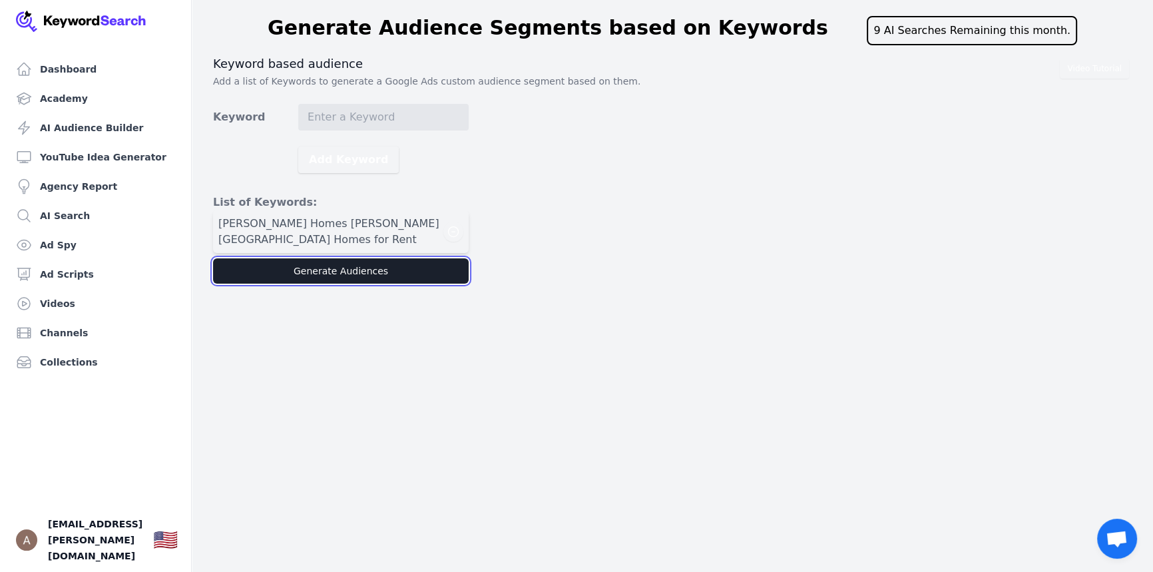
click at [386, 266] on button "Generate Audiences" at bounding box center [341, 270] width 256 height 25
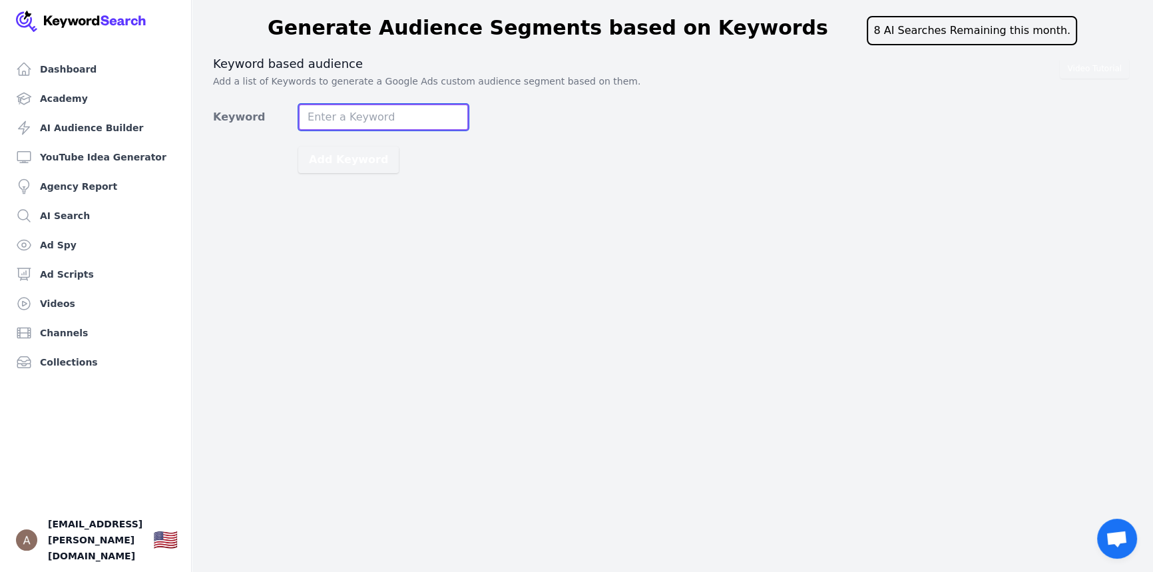
click at [344, 120] on input "Keyword" at bounding box center [383, 117] width 170 height 27
type input "[PERSON_NAME] Homes [PERSON_NAME][GEOGRAPHIC_DATA] Homes for Rent"
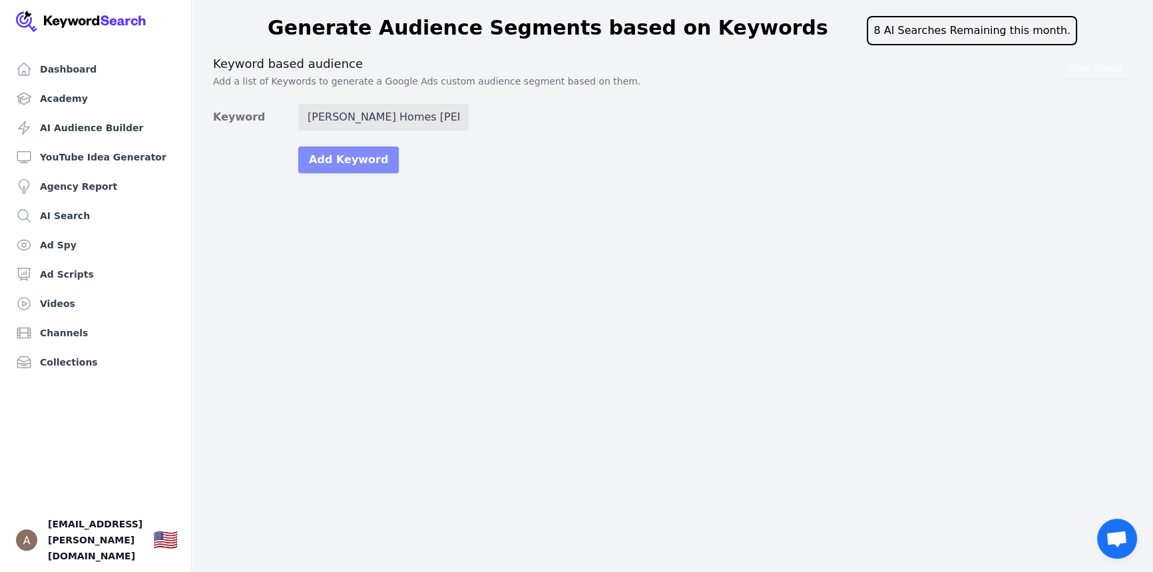
click at [376, 160] on button "Add Keyword" at bounding box center [348, 159] width 101 height 27
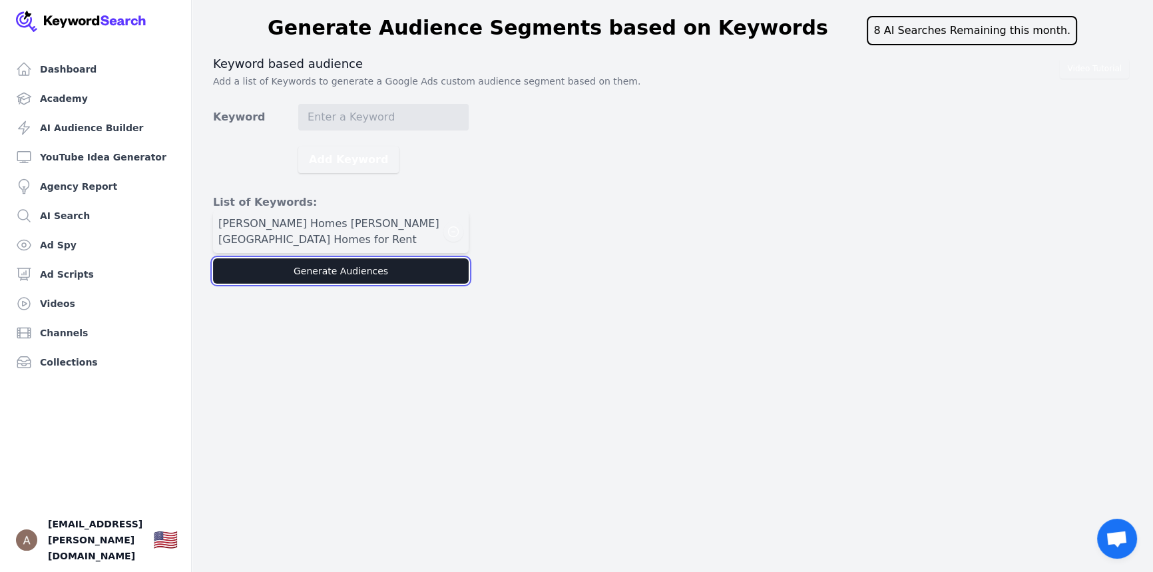
click at [365, 266] on button "Generate Audiences" at bounding box center [341, 270] width 256 height 25
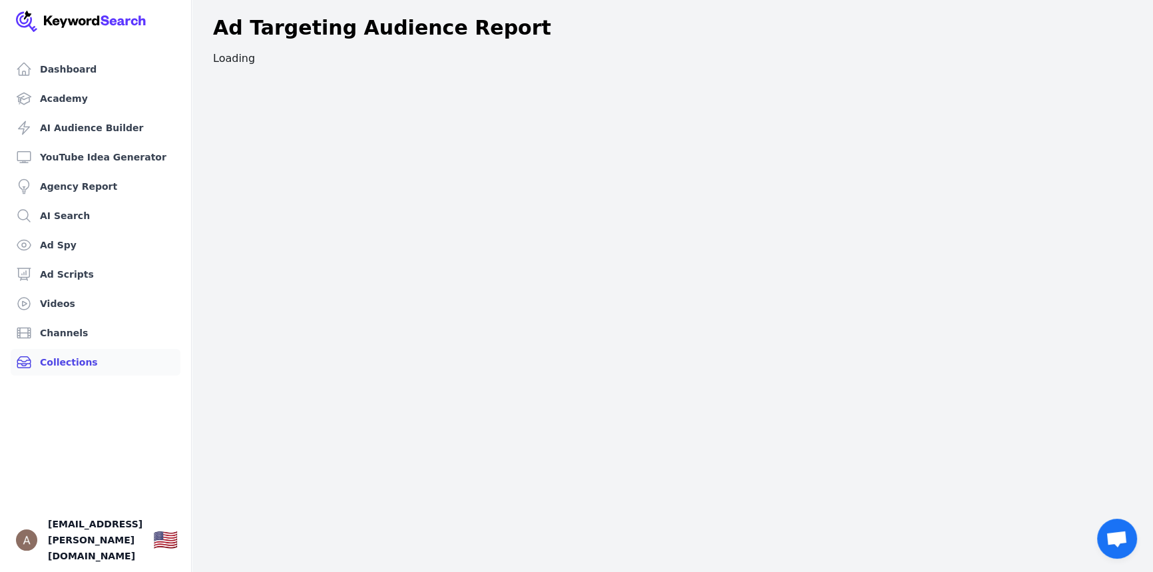
click at [49, 366] on link "Collections" at bounding box center [96, 362] width 170 height 27
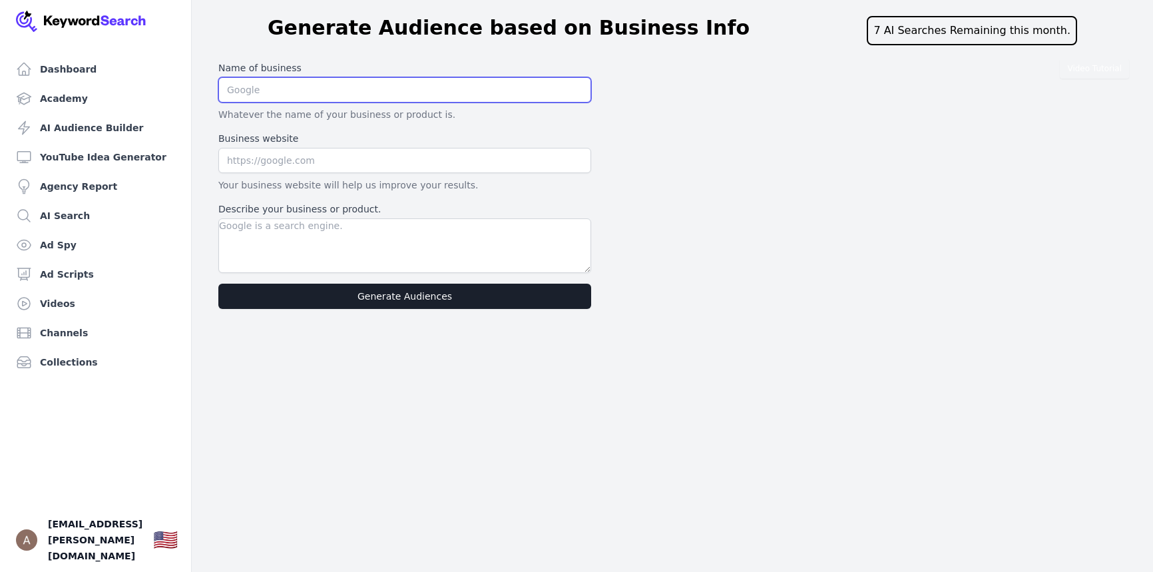
click at [288, 81] on input "text" at bounding box center [404, 89] width 373 height 25
type input "[PERSON_NAME] Homes [PERSON_NAME][GEOGRAPHIC_DATA]"
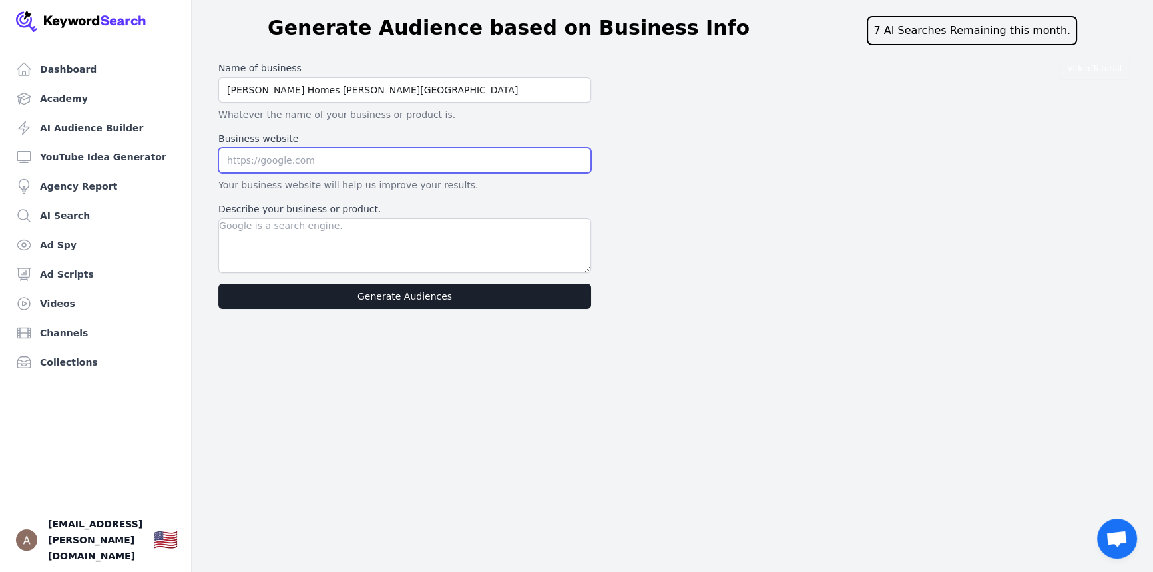
click at [341, 164] on input "text" at bounding box center [404, 160] width 373 height 25
paste input "https://coveyhomesbymore.com/neighborhood/walker-ridge/"
type input "https://coveyhomesbymore.com/neighborhood/walker-ridge/"
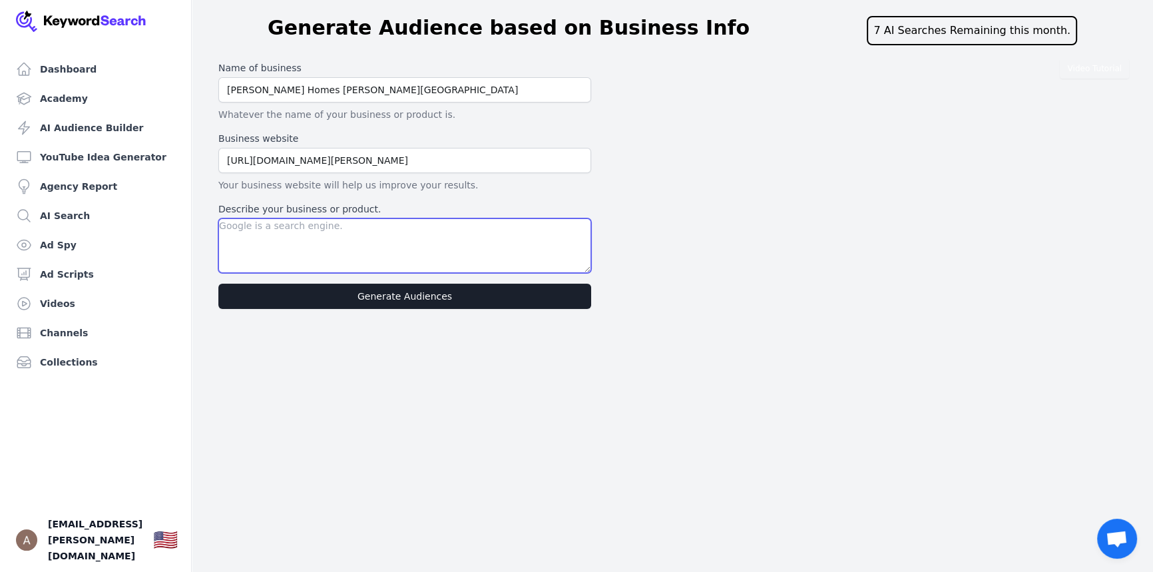
click at [298, 226] on textarea "Describe your business or product." at bounding box center [404, 245] width 373 height 55
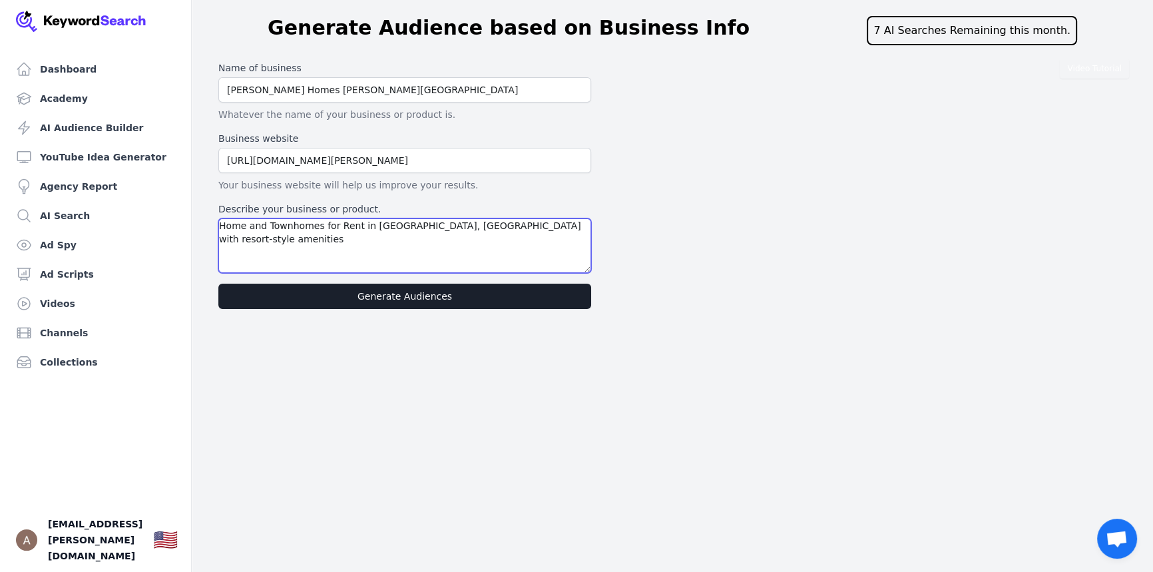
type textarea "Home and Townhomes for Rent in Cartersville, GA with resort-style amenities"
click at [392, 281] on div "Name of business Covey Homes Walker Ridge Whatever the name of your business or…" at bounding box center [405, 185] width 384 height 258
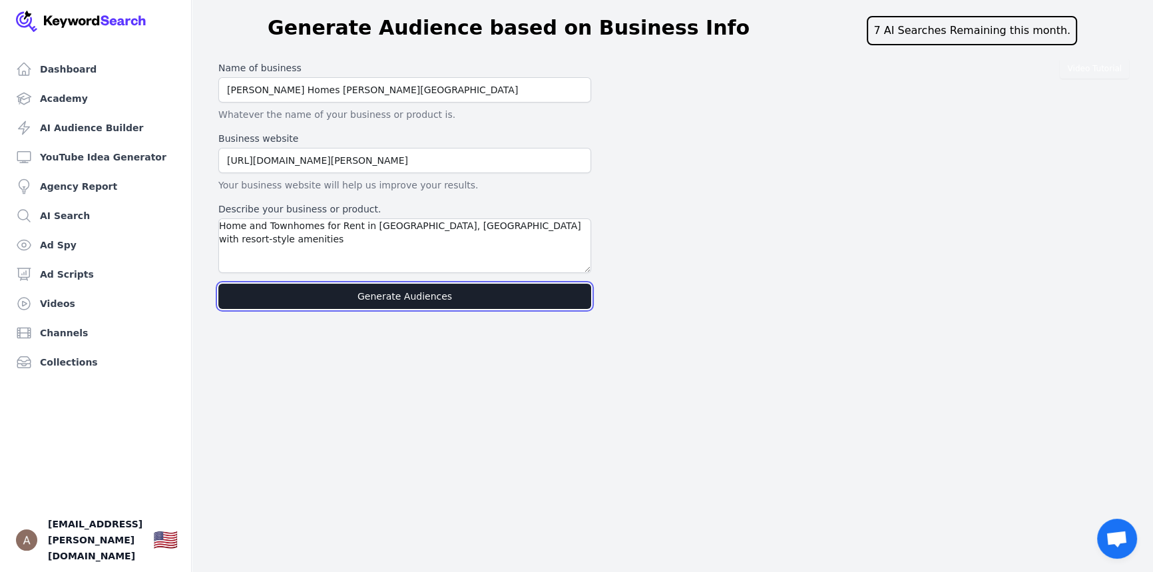
click at [392, 292] on button "Generate Audiences" at bounding box center [404, 296] width 373 height 25
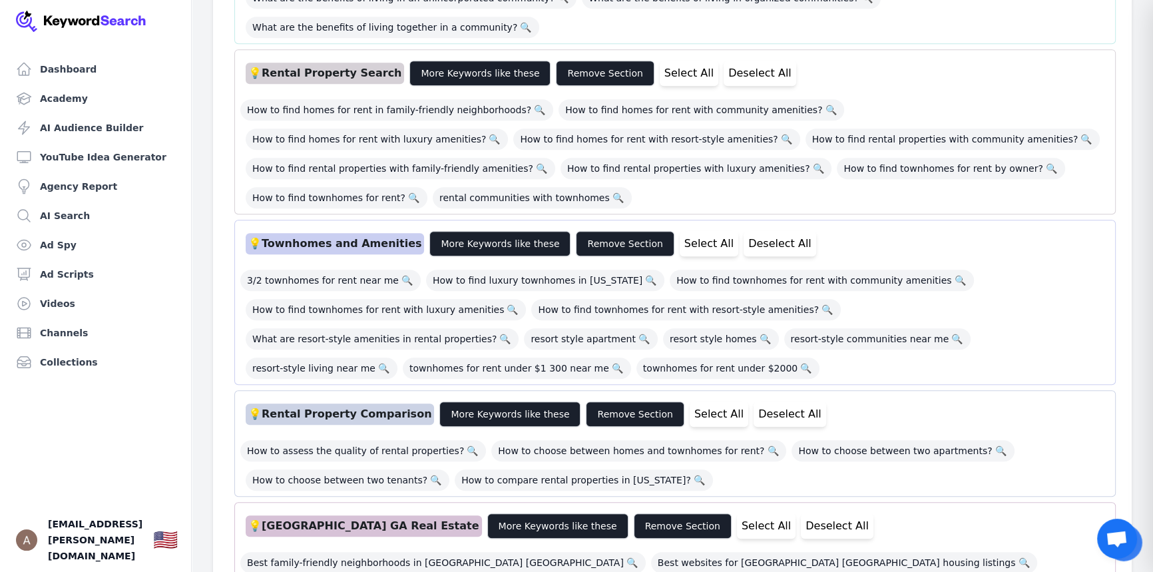
scroll to position [847, 0]
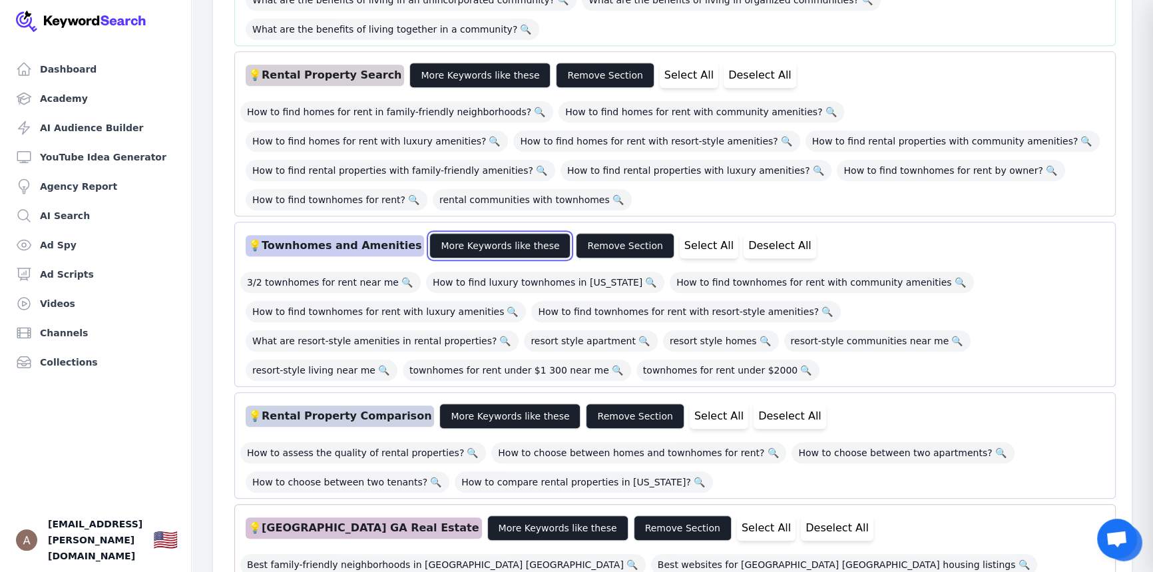
click at [513, 233] on button "More Keywords like these" at bounding box center [499, 245] width 141 height 25
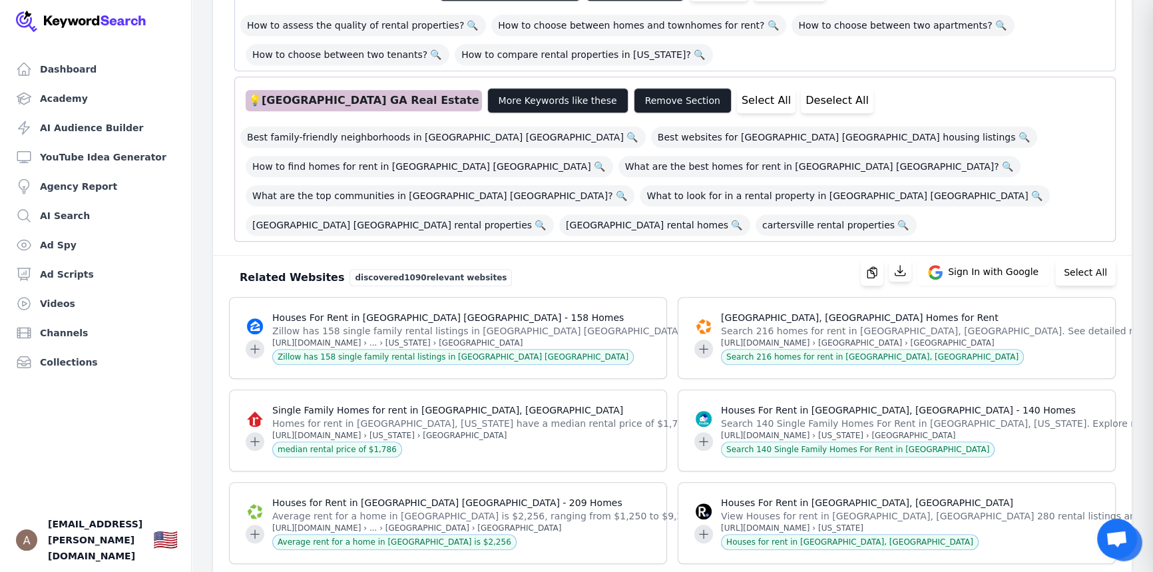
scroll to position [1513, 0]
